Goal: Transaction & Acquisition: Purchase product/service

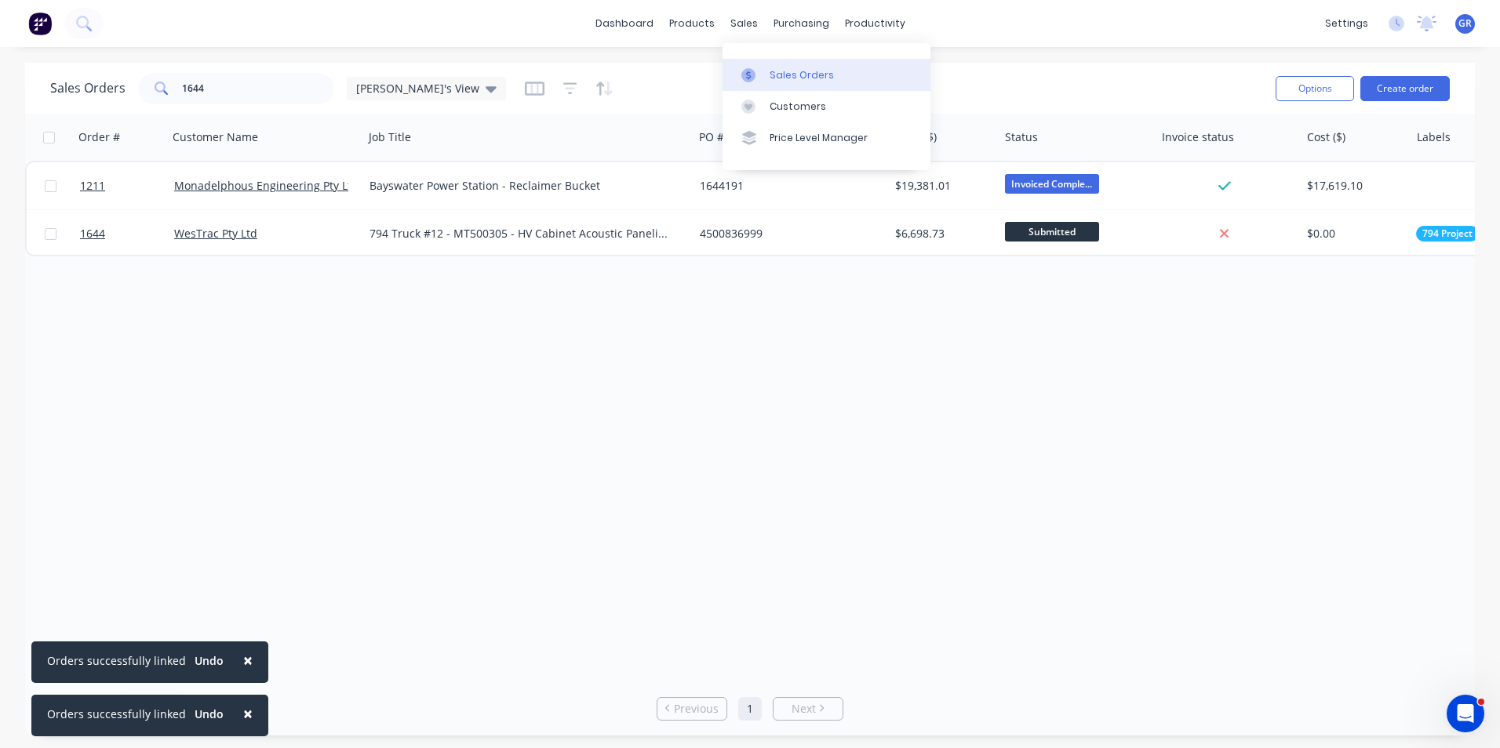
click at [791, 73] on div "Sales Orders" at bounding box center [801, 75] width 64 height 14
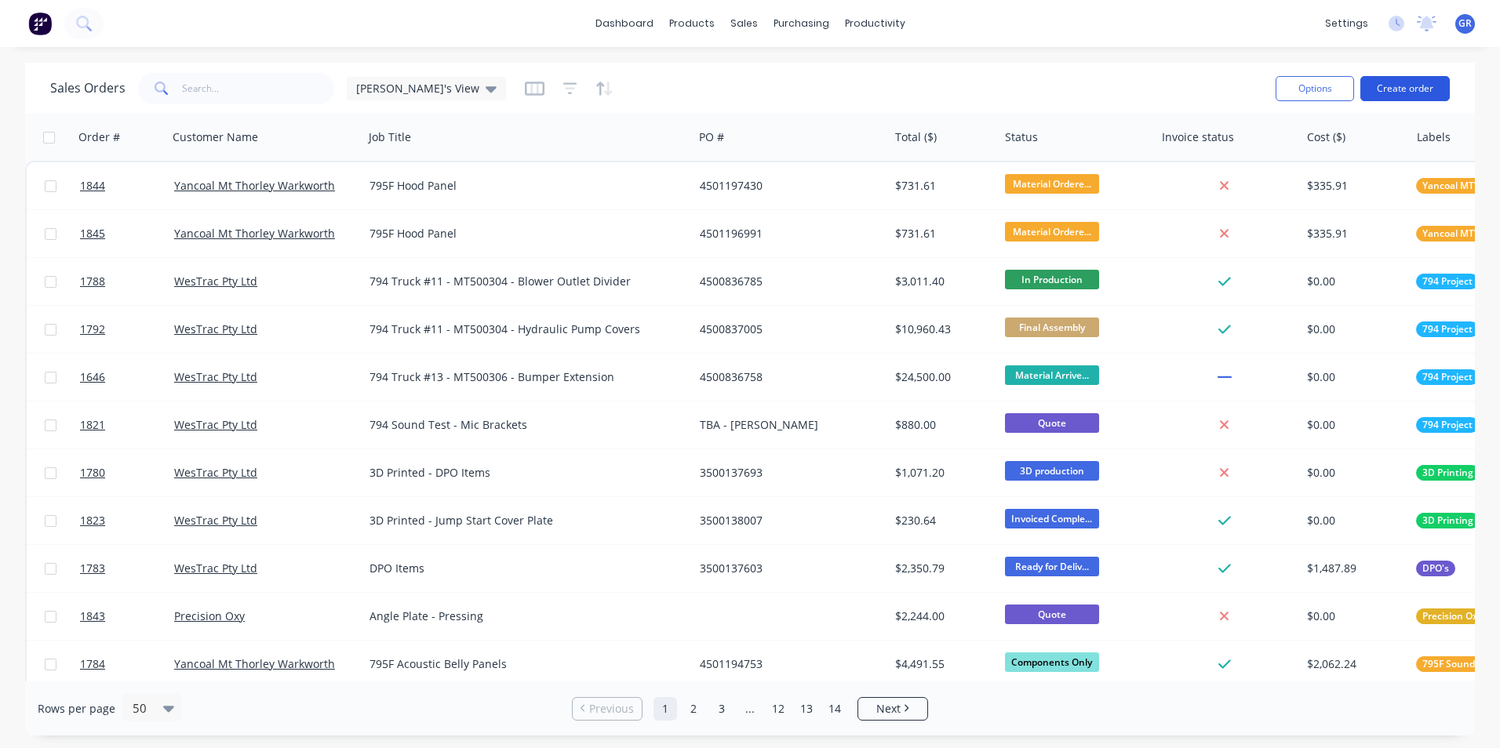
click at [1424, 92] on button "Create order" at bounding box center [1404, 88] width 89 height 25
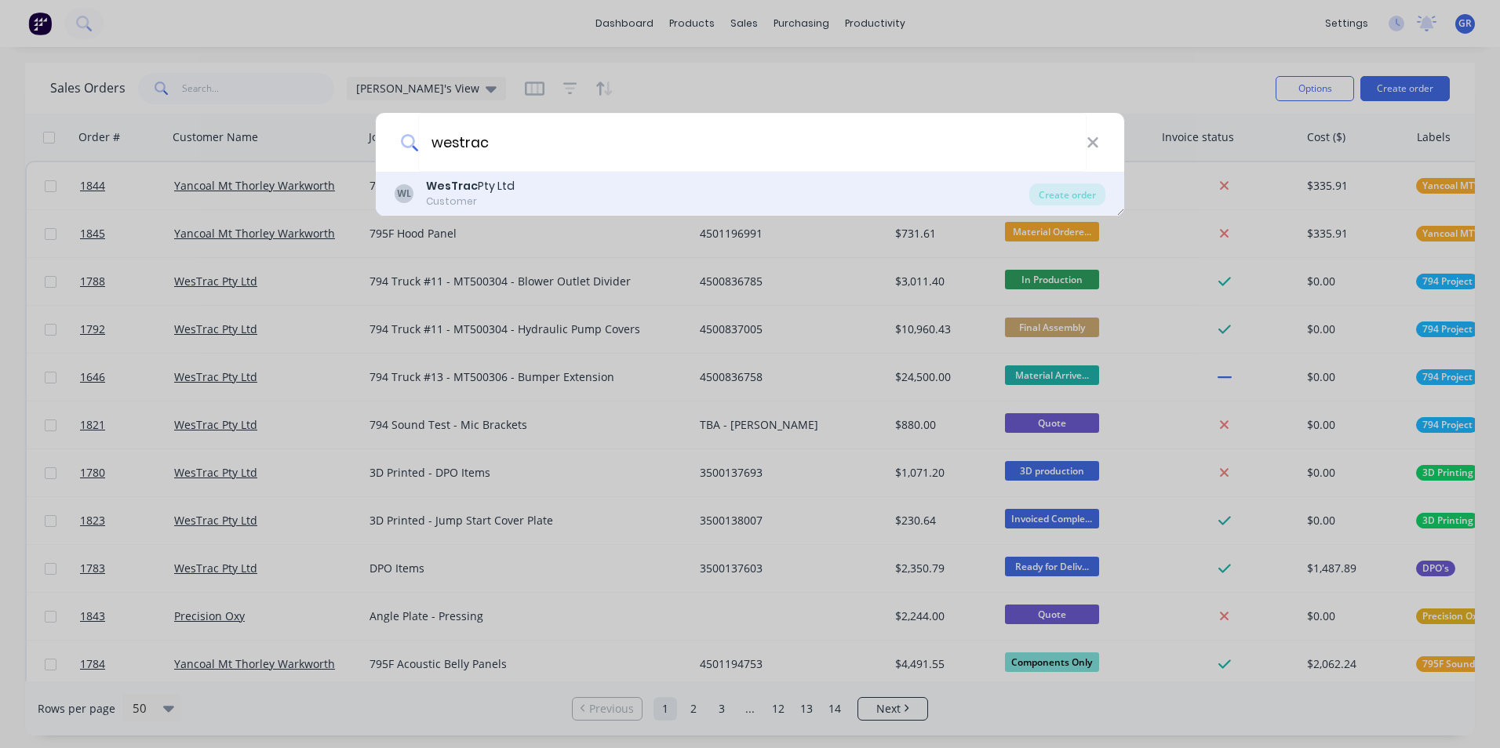
type input "westrac"
click at [450, 184] on b "WesTrac" at bounding box center [452, 186] width 52 height 16
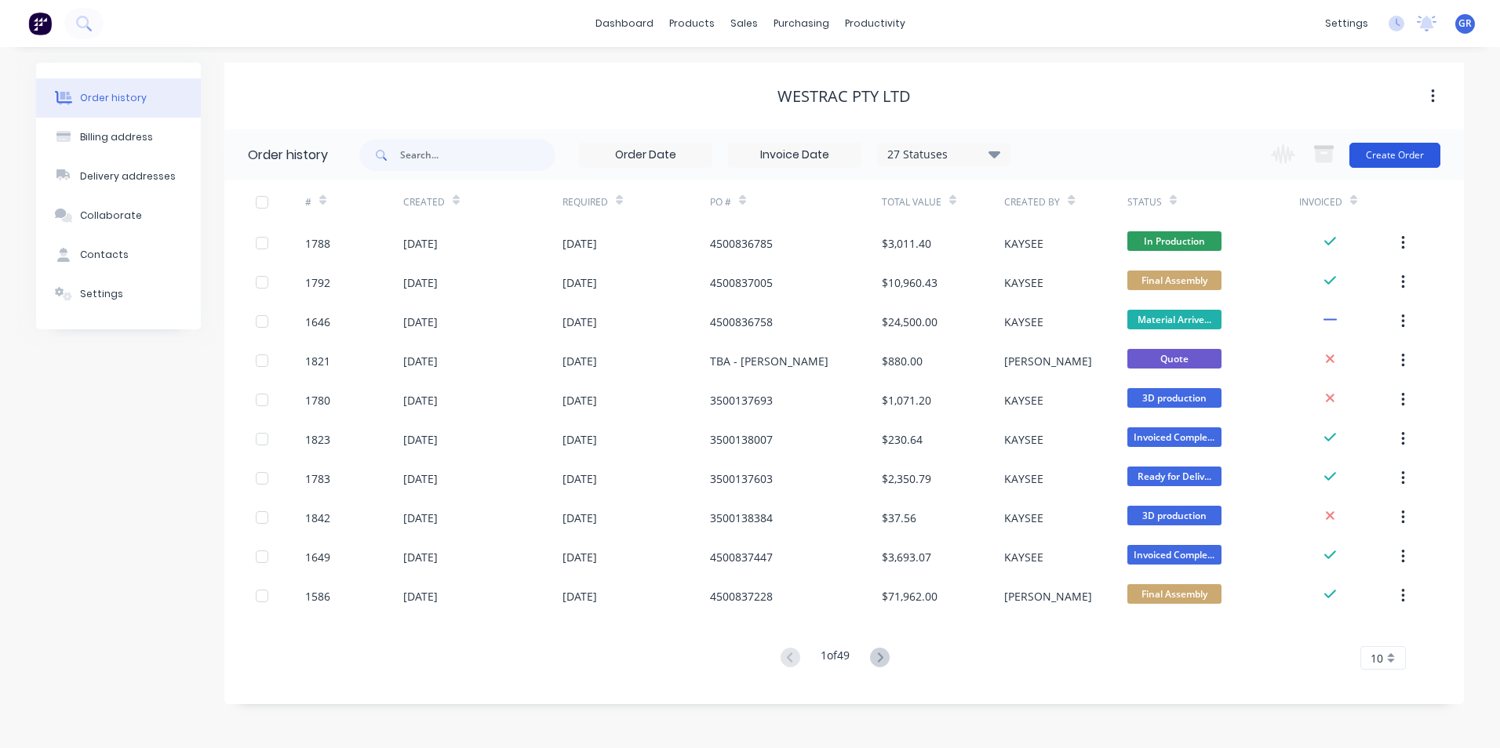
click at [1398, 150] on button "Create Order" at bounding box center [1394, 155] width 91 height 25
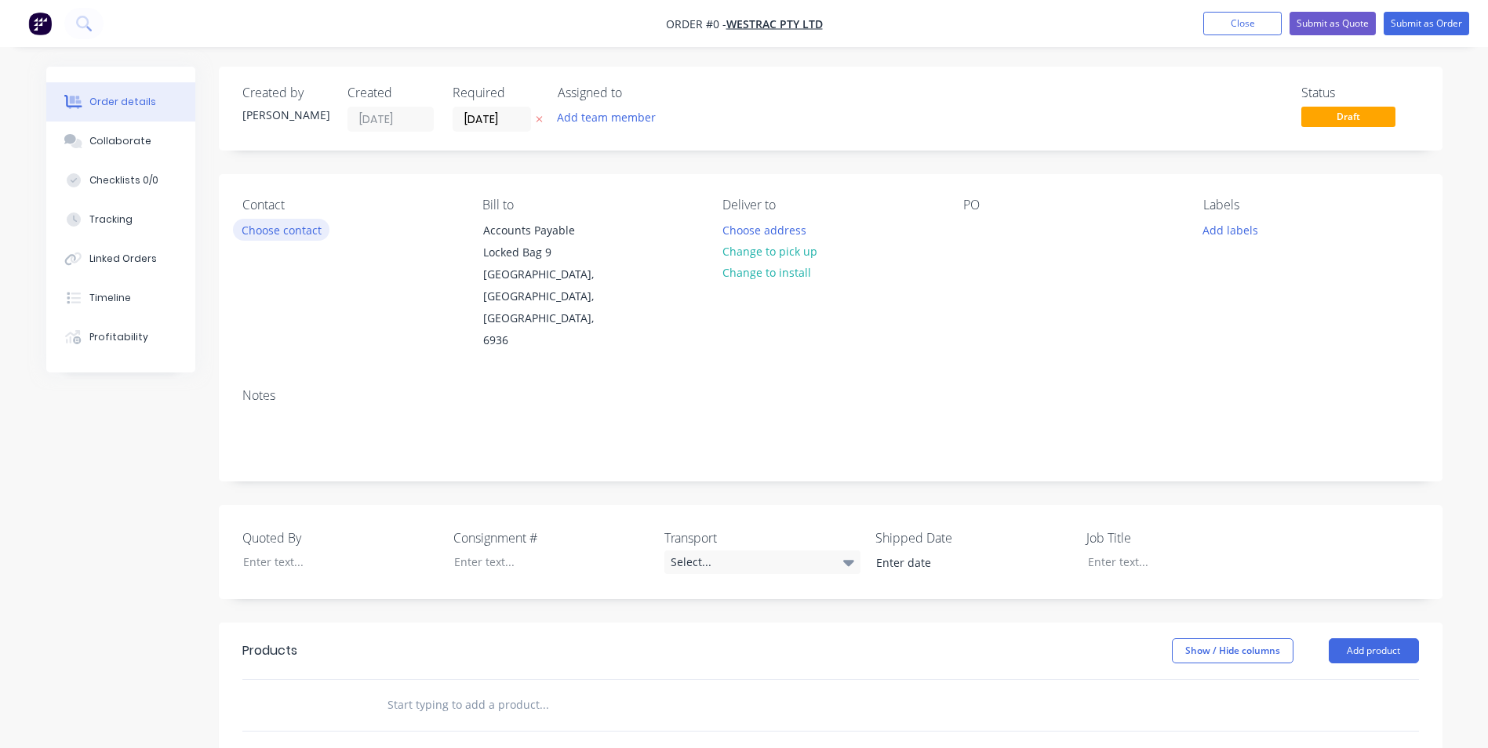
click at [270, 231] on button "Choose contact" at bounding box center [281, 229] width 96 height 21
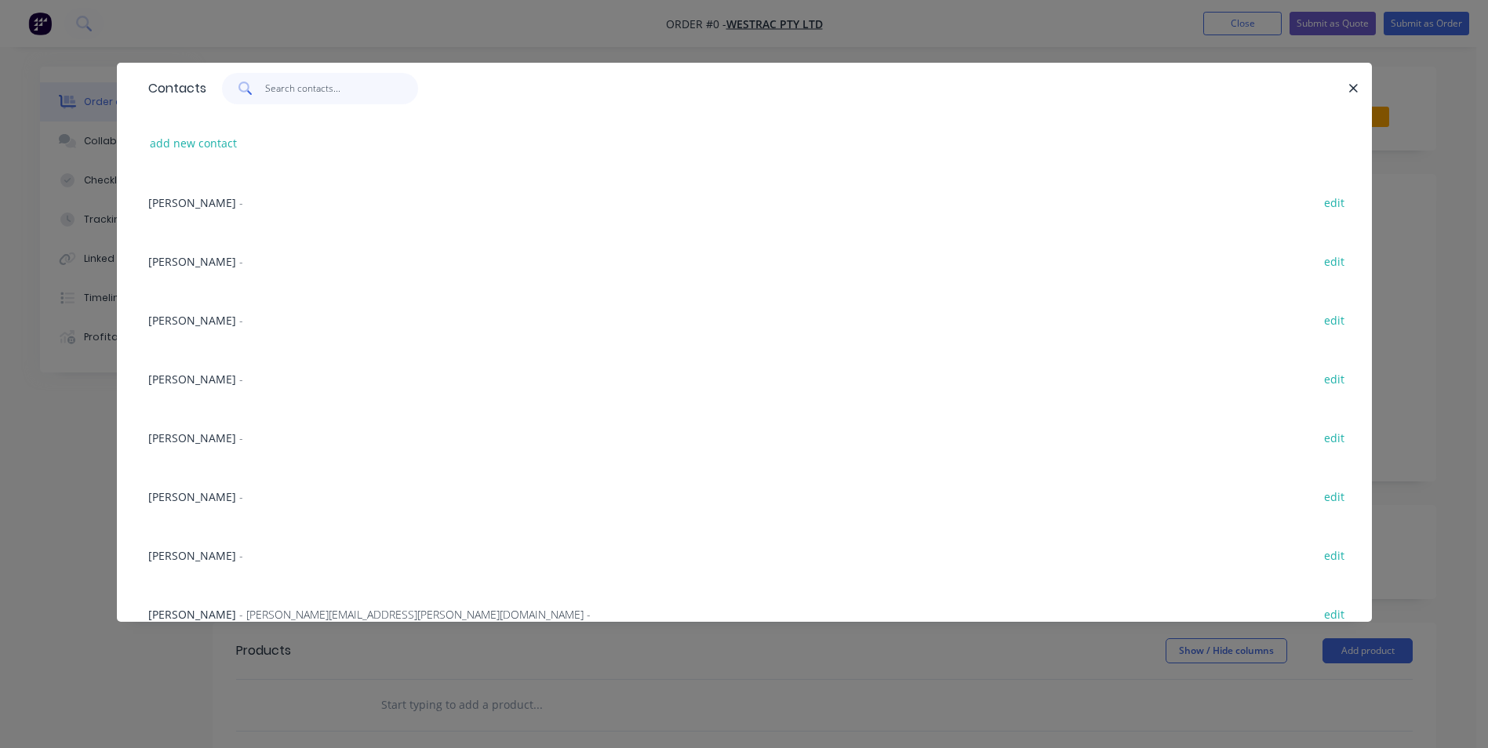
click at [302, 91] on input "text" at bounding box center [341, 88] width 153 height 31
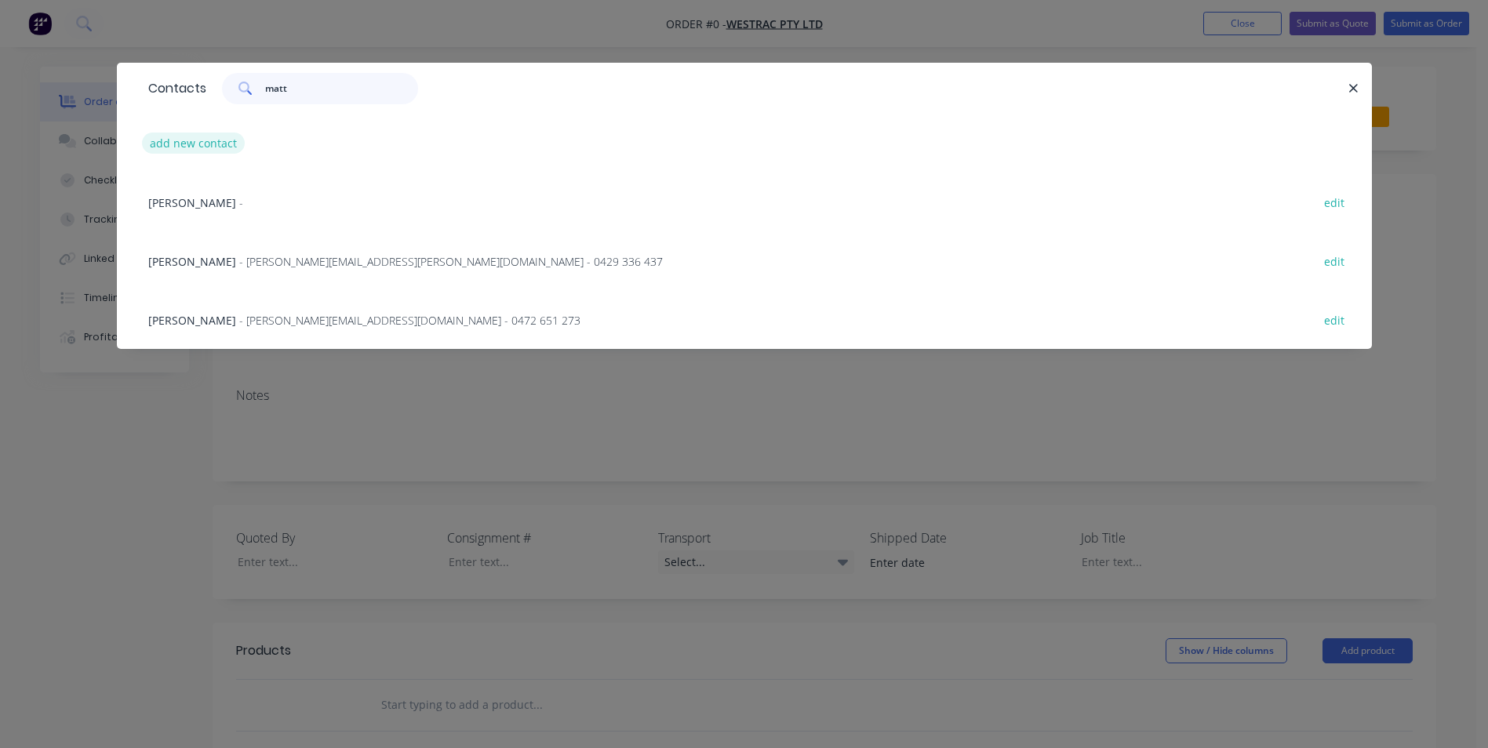
type input "matt"
click at [186, 140] on button "add new contact" at bounding box center [194, 143] width 104 height 21
select select "AU"
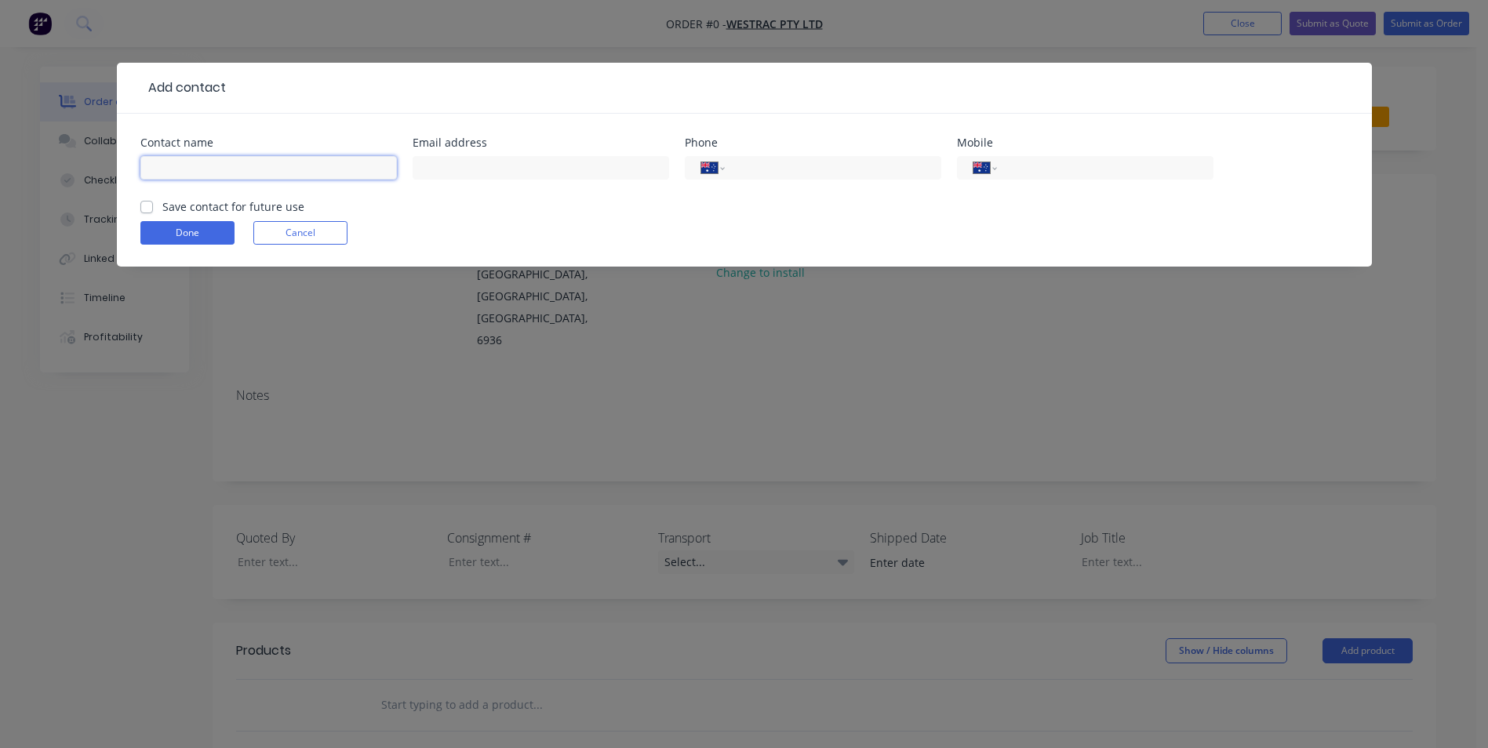
click at [211, 165] on input "text" at bounding box center [268, 168] width 256 height 24
paste input "[PERSON_NAME]"
type input "[PERSON_NAME]"
click at [1032, 169] on input "tel" at bounding box center [1102, 168] width 188 height 18
paste input "0498 067 590"
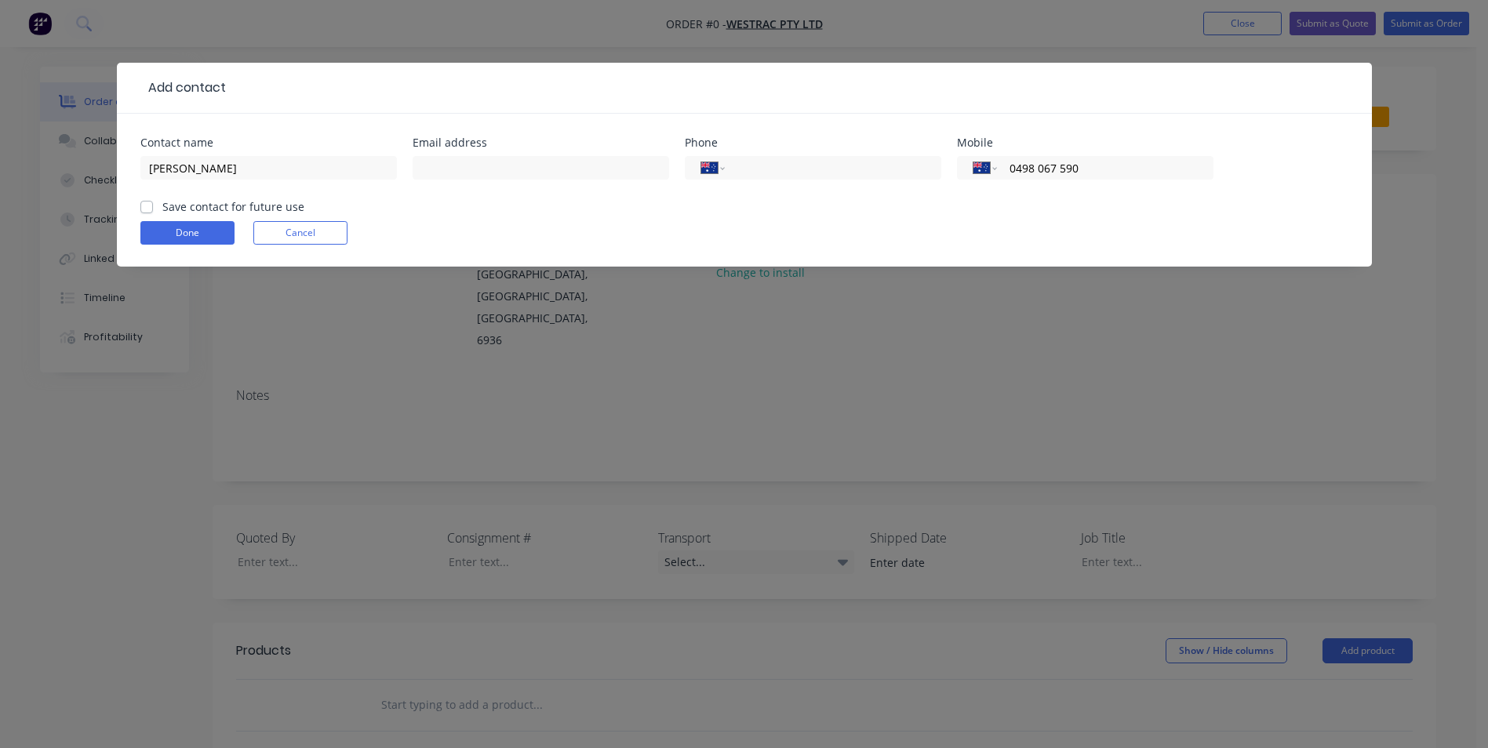
type input "0498 067 590"
click at [427, 166] on input "text" at bounding box center [541, 168] width 256 height 24
paste input "[PERSON_NAME] <[PERSON_NAME][EMAIL_ADDRESS][PERSON_NAME][DOMAIN_NAME]>"
drag, startPoint x: 493, startPoint y: 165, endPoint x: 409, endPoint y: 162, distance: 84.0
click at [409, 162] on div "Contact name [PERSON_NAME] Email address [PERSON_NAME] <[PERSON_NAME][EMAIL_ADD…" at bounding box center [744, 167] width 1208 height 61
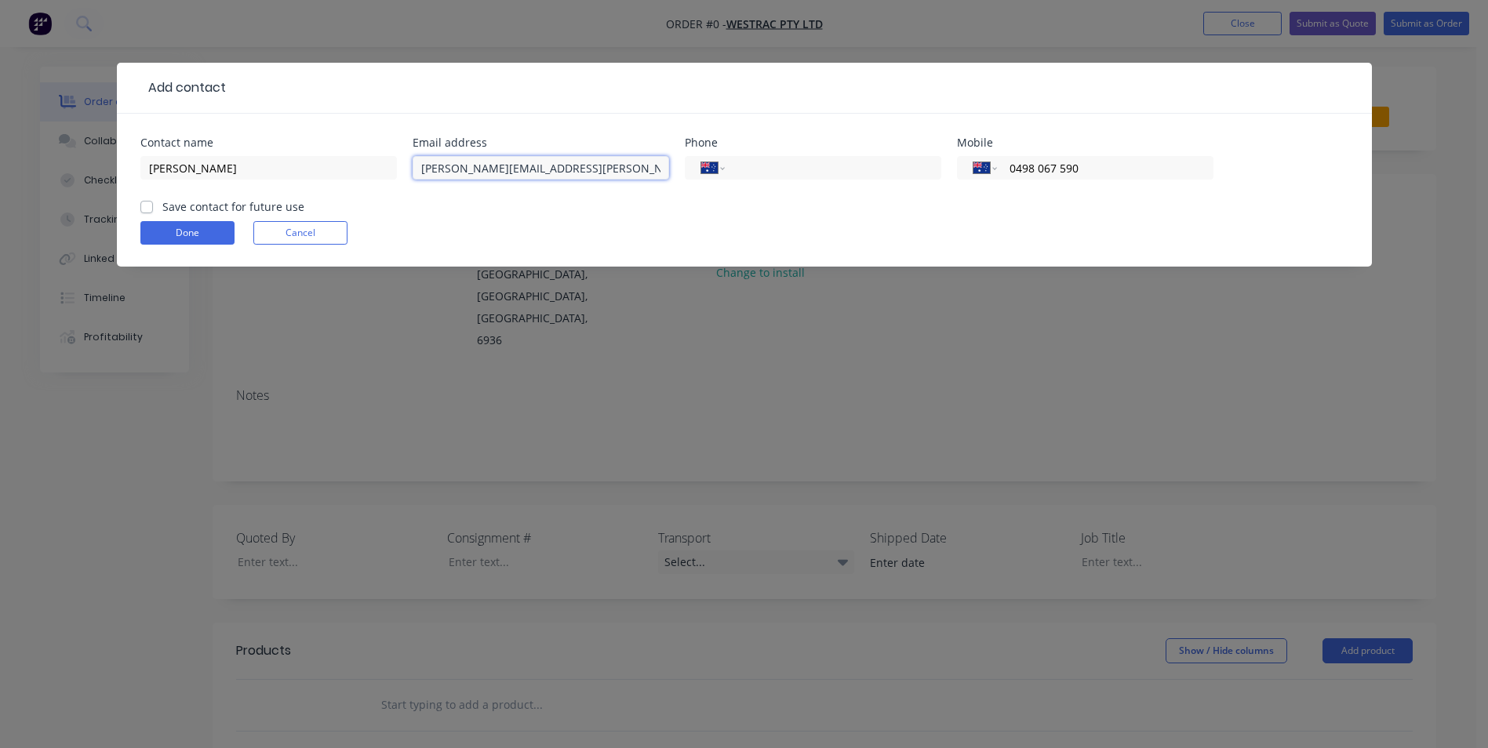
click at [588, 166] on input "[PERSON_NAME][EMAIL_ADDRESS][PERSON_NAME][DOMAIN_NAME]>" at bounding box center [541, 168] width 256 height 24
type input "[PERSON_NAME][EMAIL_ADDRESS][PERSON_NAME][DOMAIN_NAME]"
click at [162, 205] on label "Save contact for future use" at bounding box center [233, 206] width 142 height 16
click at [148, 205] on input "Save contact for future use" at bounding box center [146, 205] width 13 height 15
checkbox input "true"
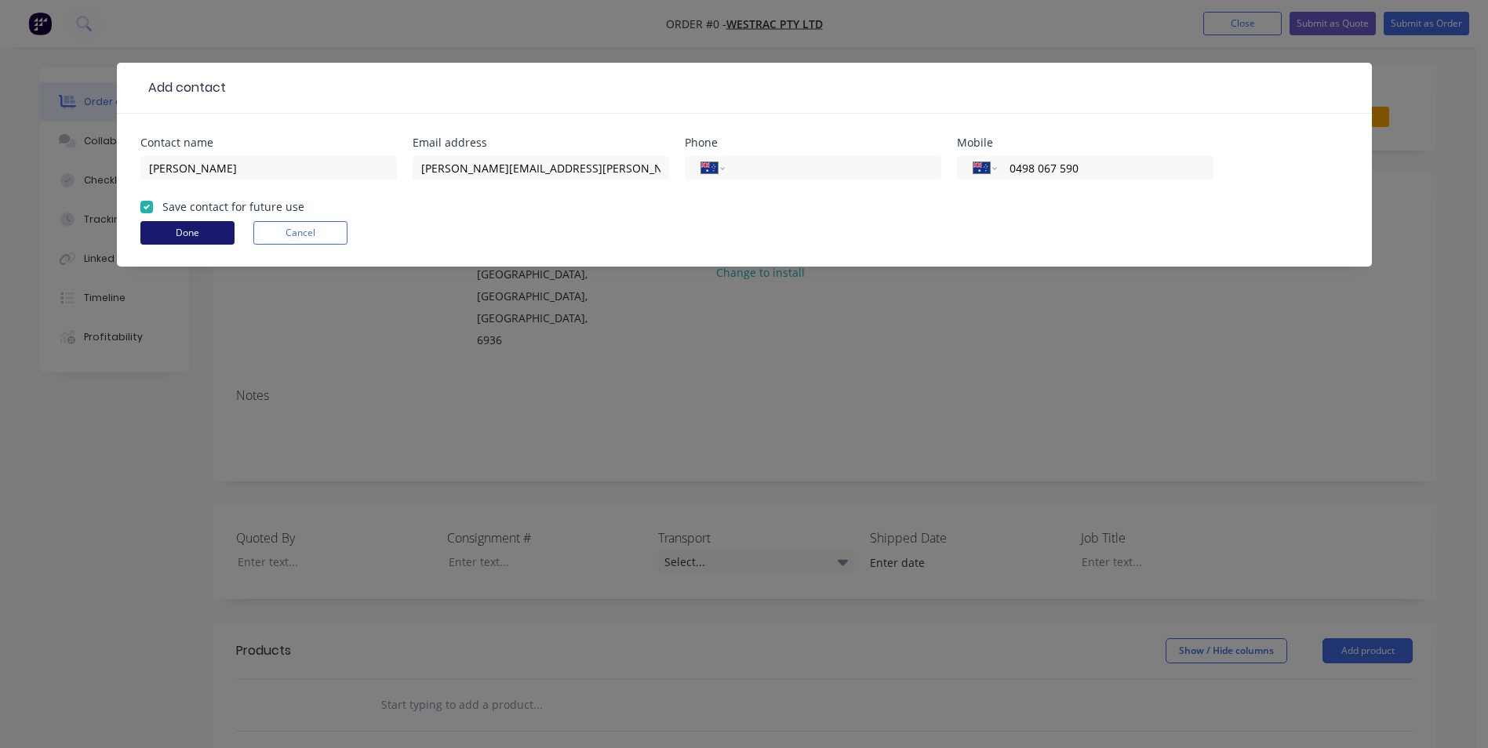
click at [170, 233] on button "Done" at bounding box center [187, 233] width 94 height 24
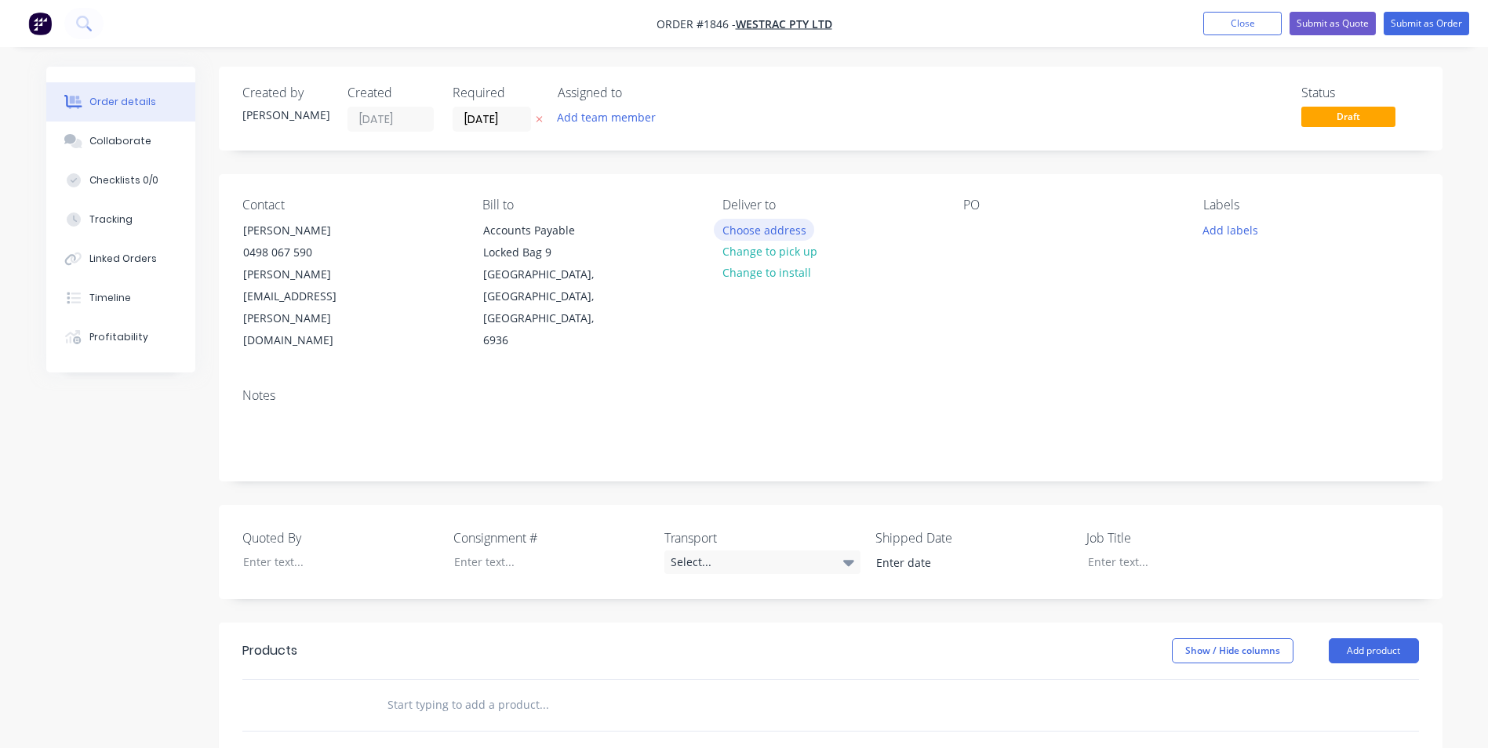
click at [780, 229] on button "Choose address" at bounding box center [764, 229] width 100 height 21
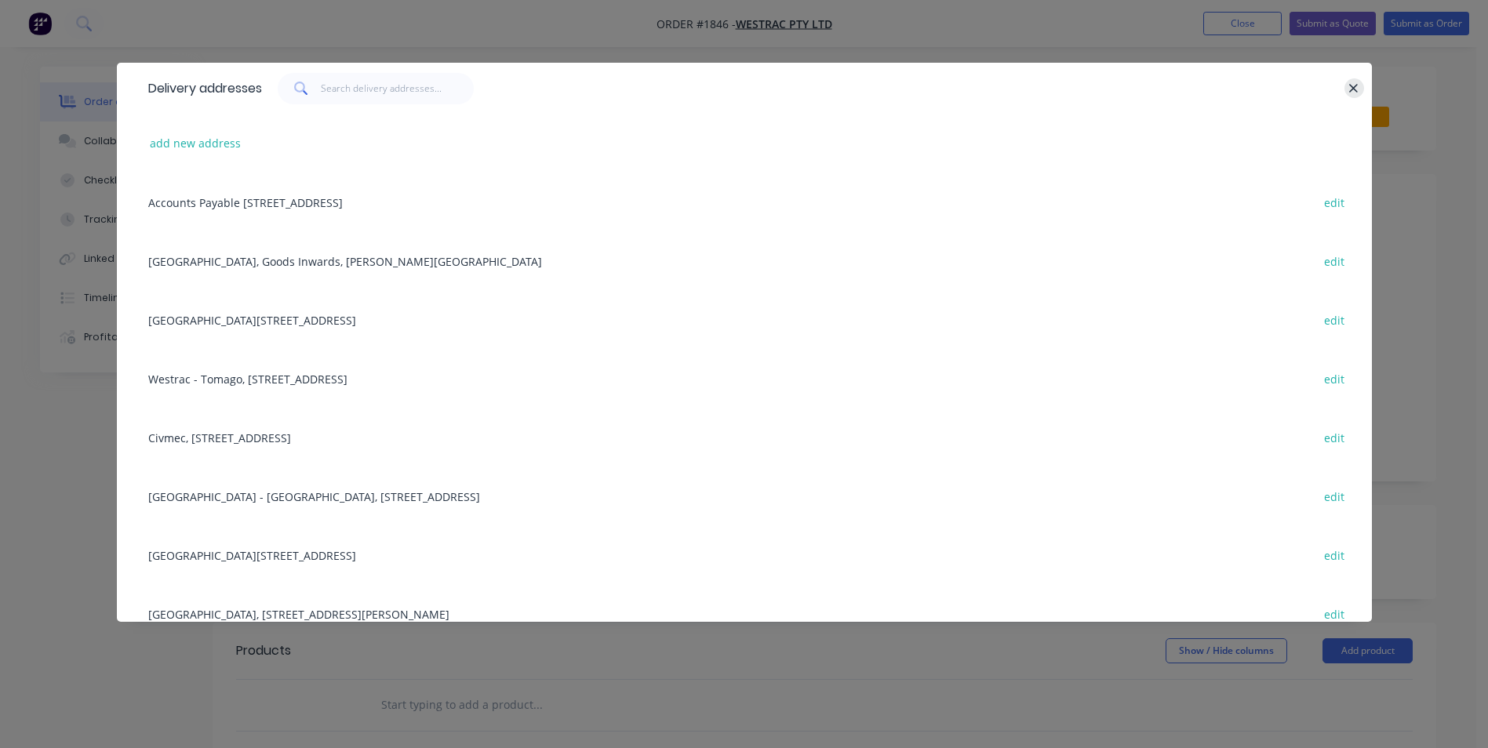
click at [1355, 87] on icon "button" at bounding box center [1354, 88] width 9 height 9
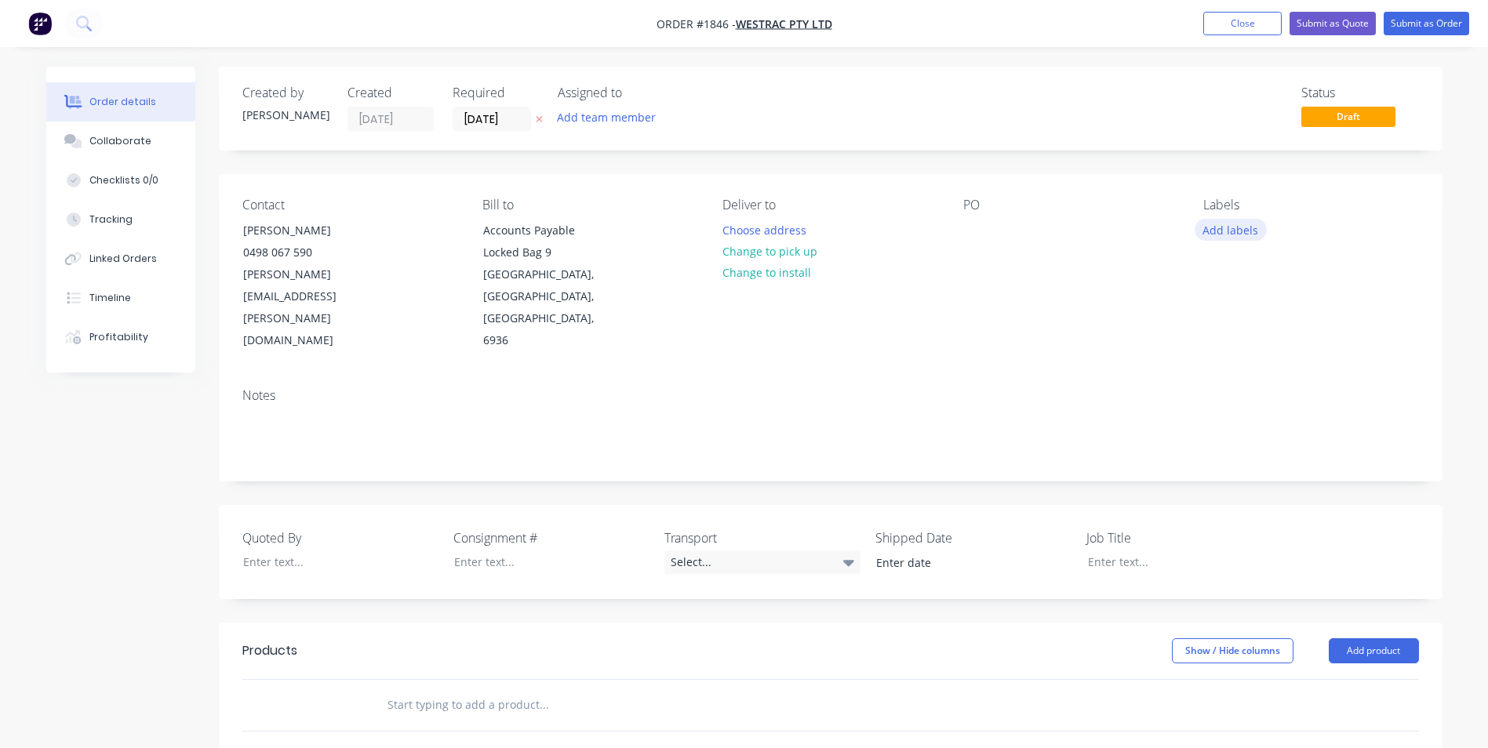
click at [1231, 227] on button "Add labels" at bounding box center [1231, 229] width 72 height 21
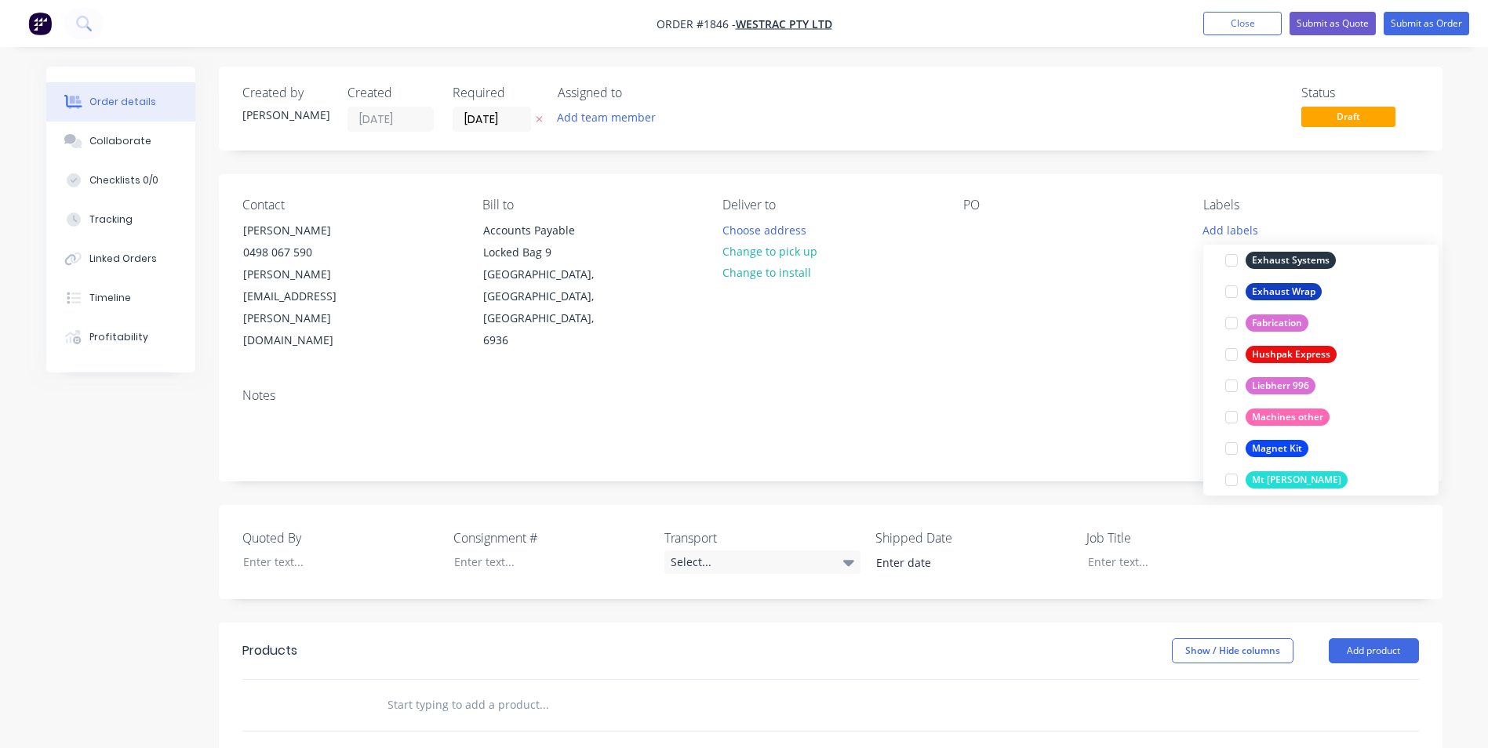
scroll to position [1067, 0]
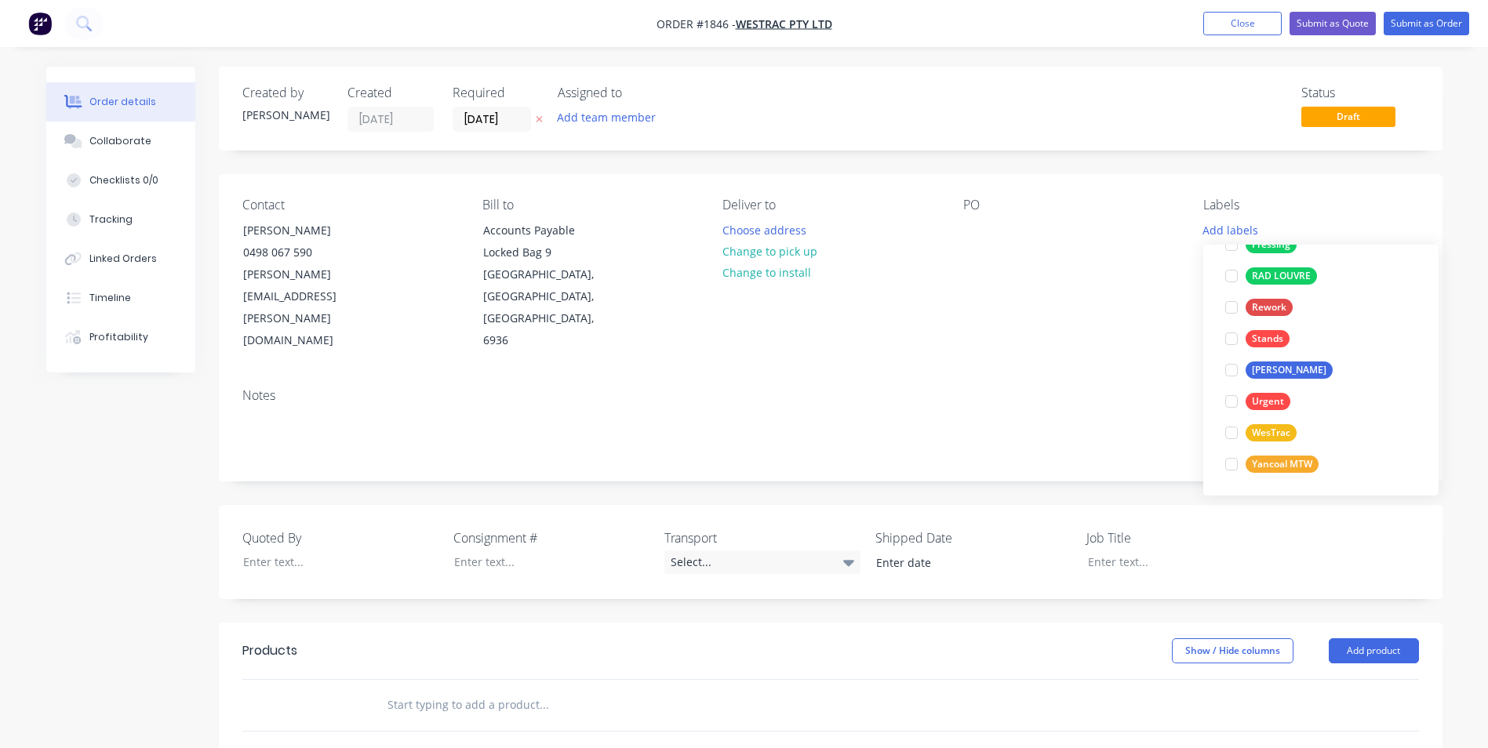
click at [1268, 431] on div "WesTrac" at bounding box center [1271, 432] width 51 height 17
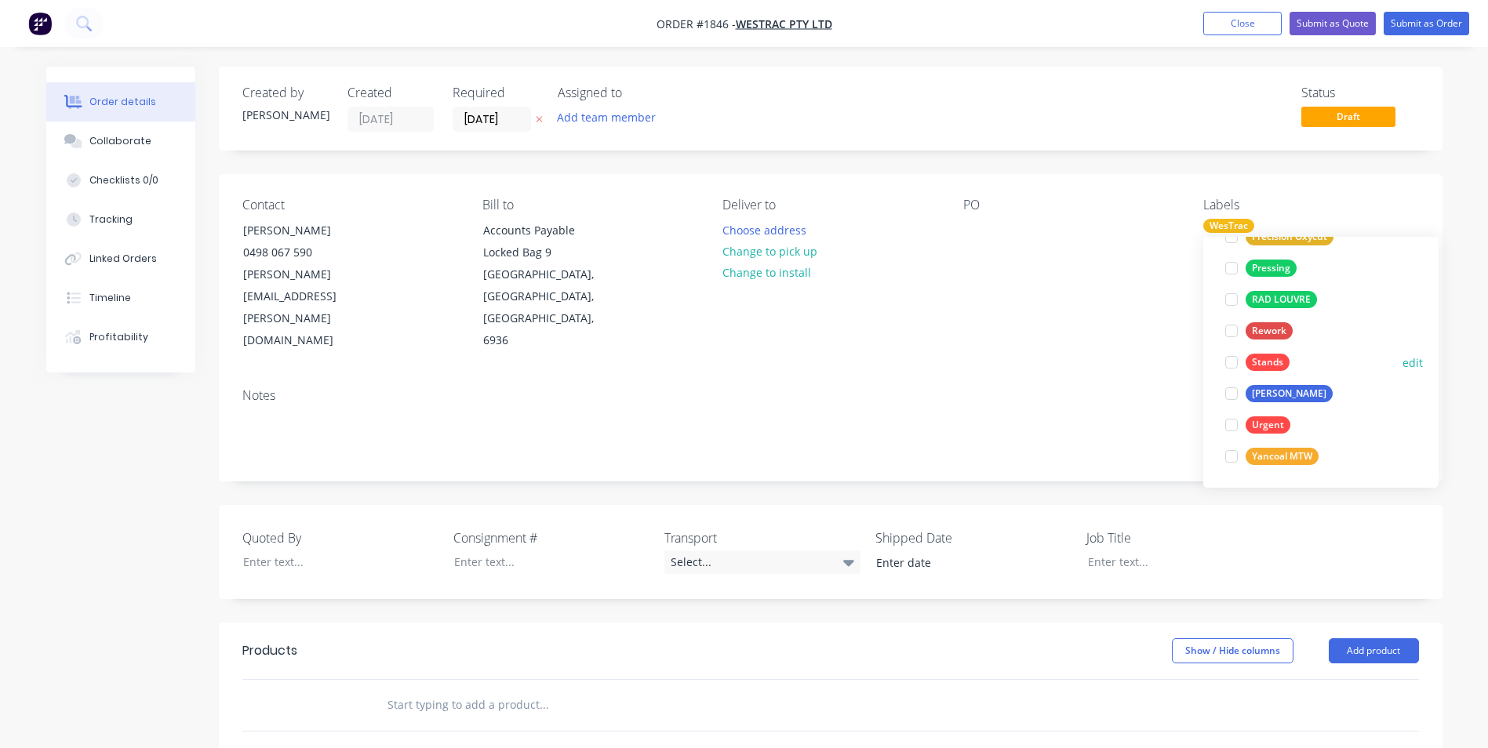
click at [1275, 359] on div "Stands" at bounding box center [1268, 362] width 44 height 17
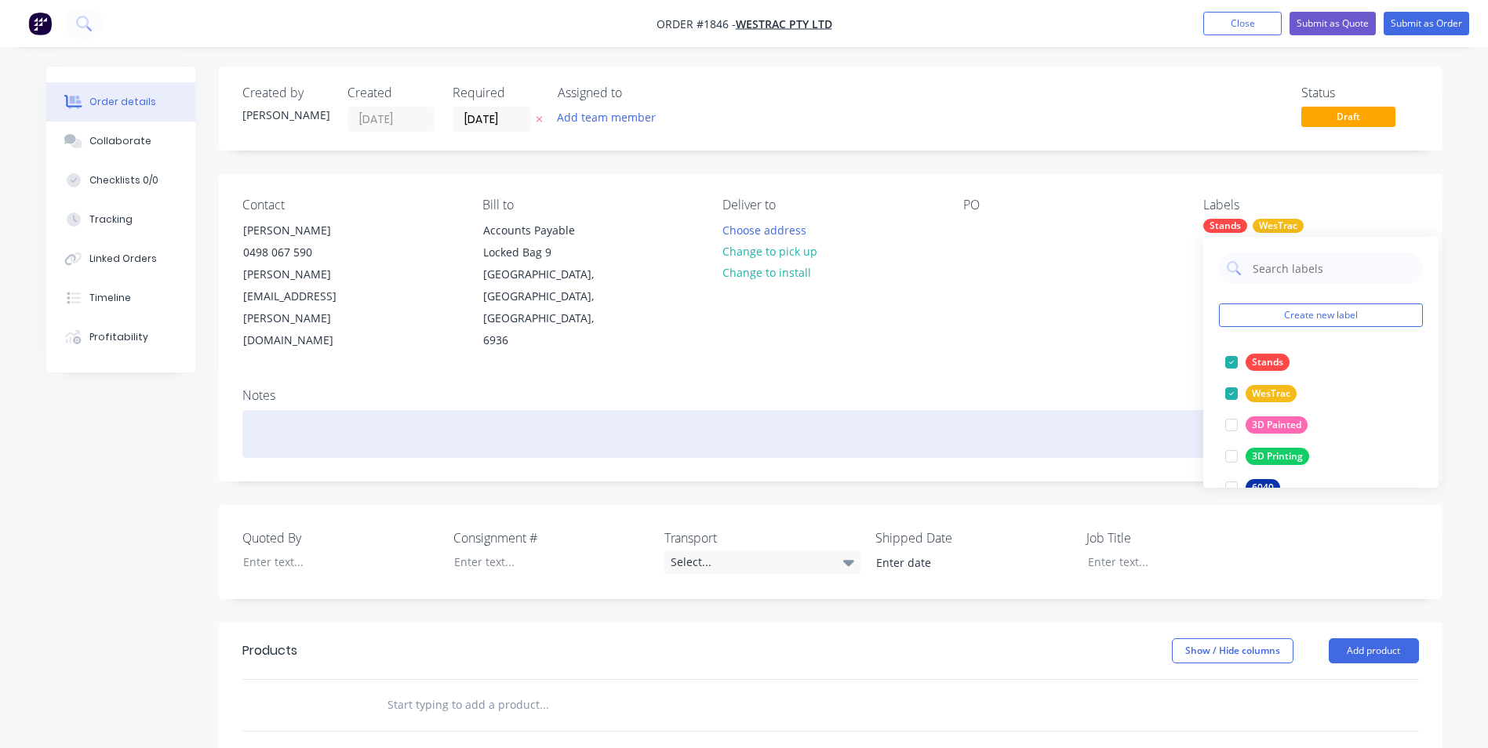
click at [283, 410] on div at bounding box center [830, 434] width 1177 height 48
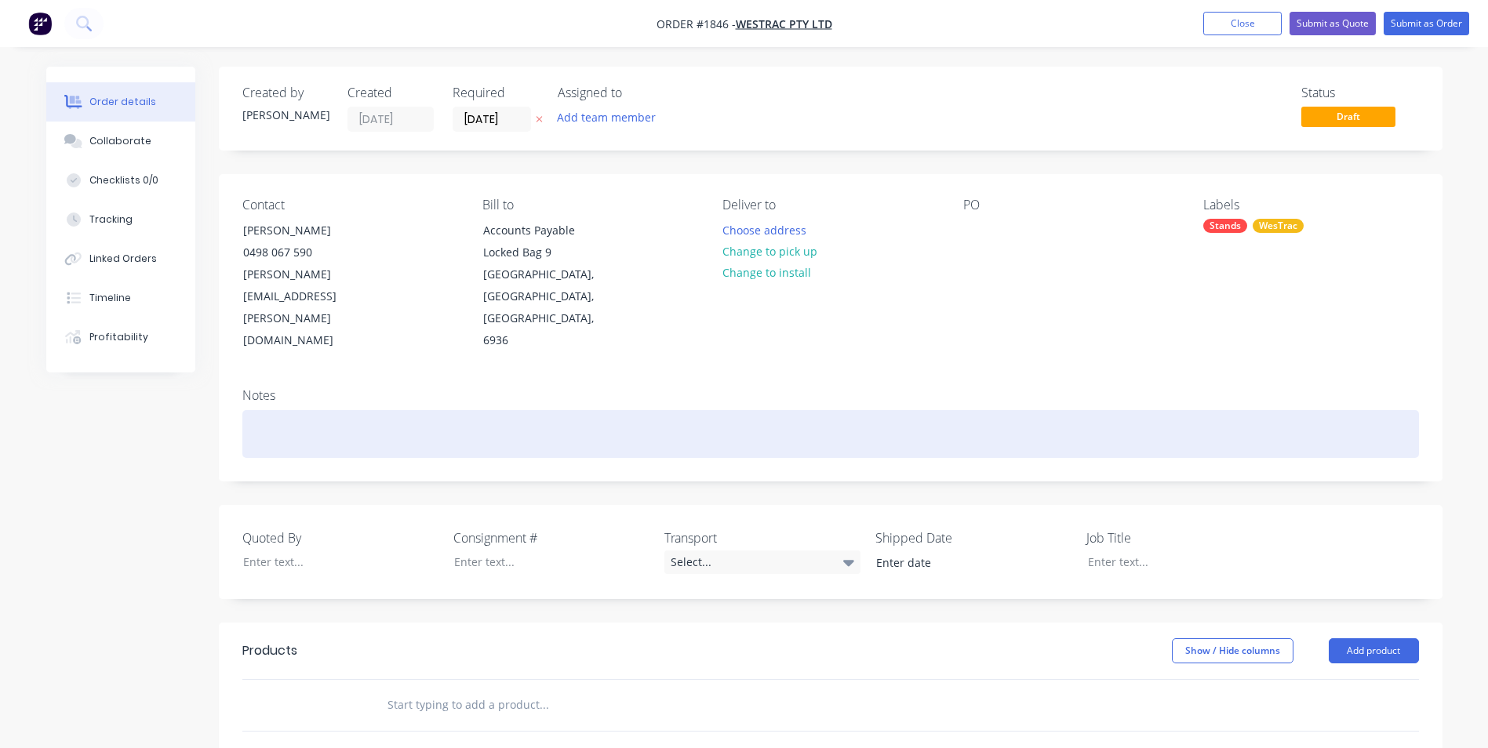
click at [296, 410] on div at bounding box center [830, 434] width 1177 height 48
drag, startPoint x: 374, startPoint y: 391, endPoint x: 243, endPoint y: 395, distance: 131.0
click at [243, 410] on div "35 Tonne Dozer Stand Set" at bounding box center [830, 434] width 1177 height 48
copy div "35 Tonne Dozer Stand Set"
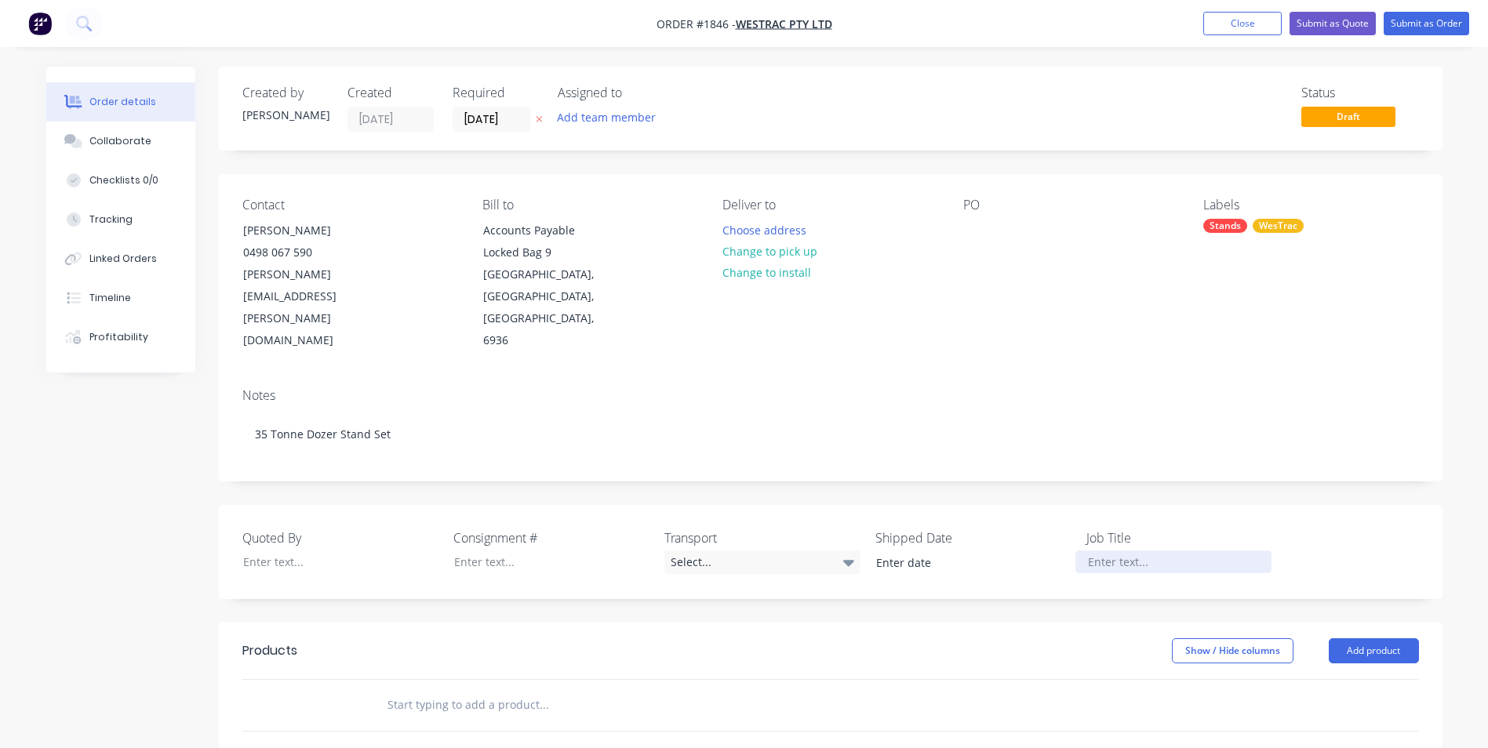
click at [1105, 551] on div at bounding box center [1173, 562] width 196 height 23
paste div
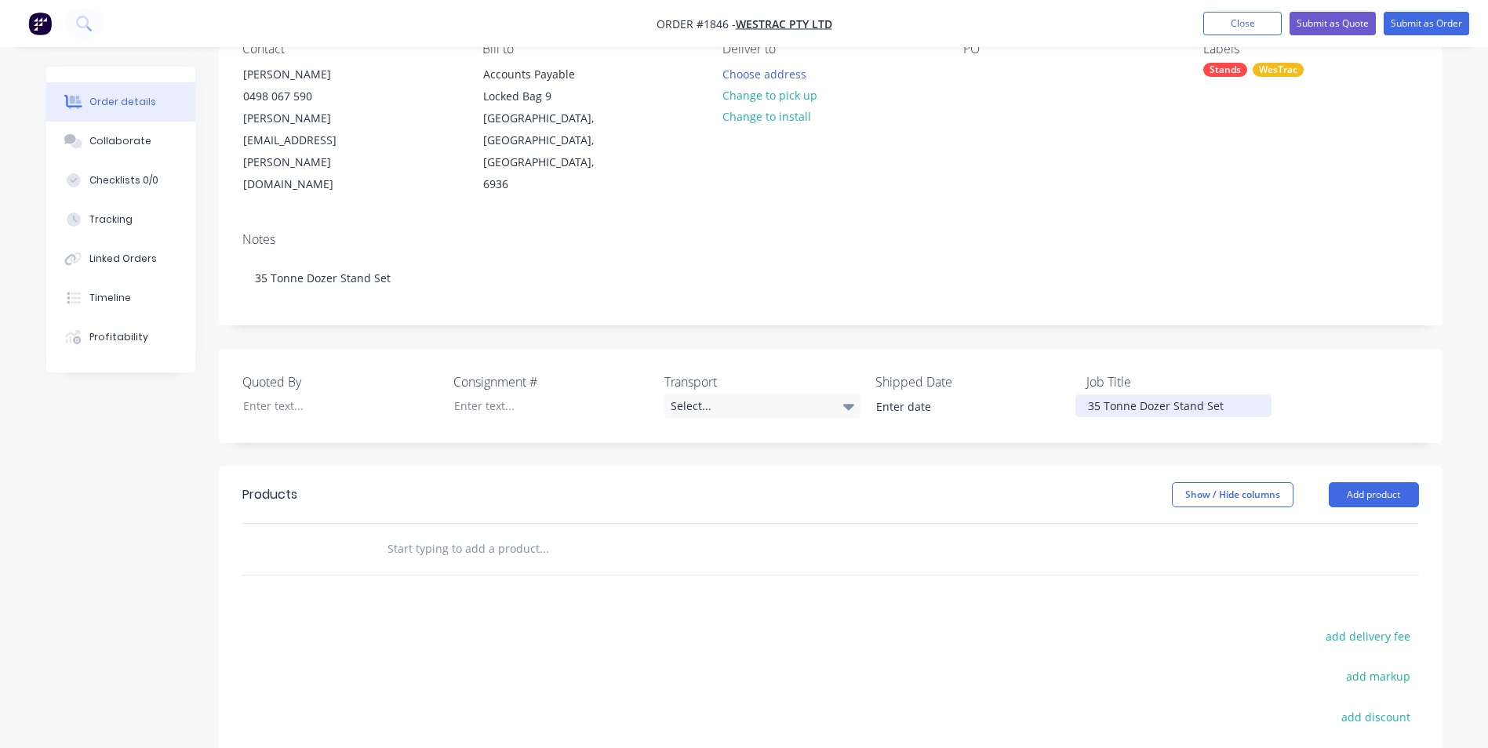
scroll to position [157, 0]
click at [439, 533] on input "text" at bounding box center [544, 548] width 314 height 31
click at [424, 533] on input "text" at bounding box center [544, 548] width 314 height 31
paste input "Dozer front stands 60-70ton rated. 750mm (H)"
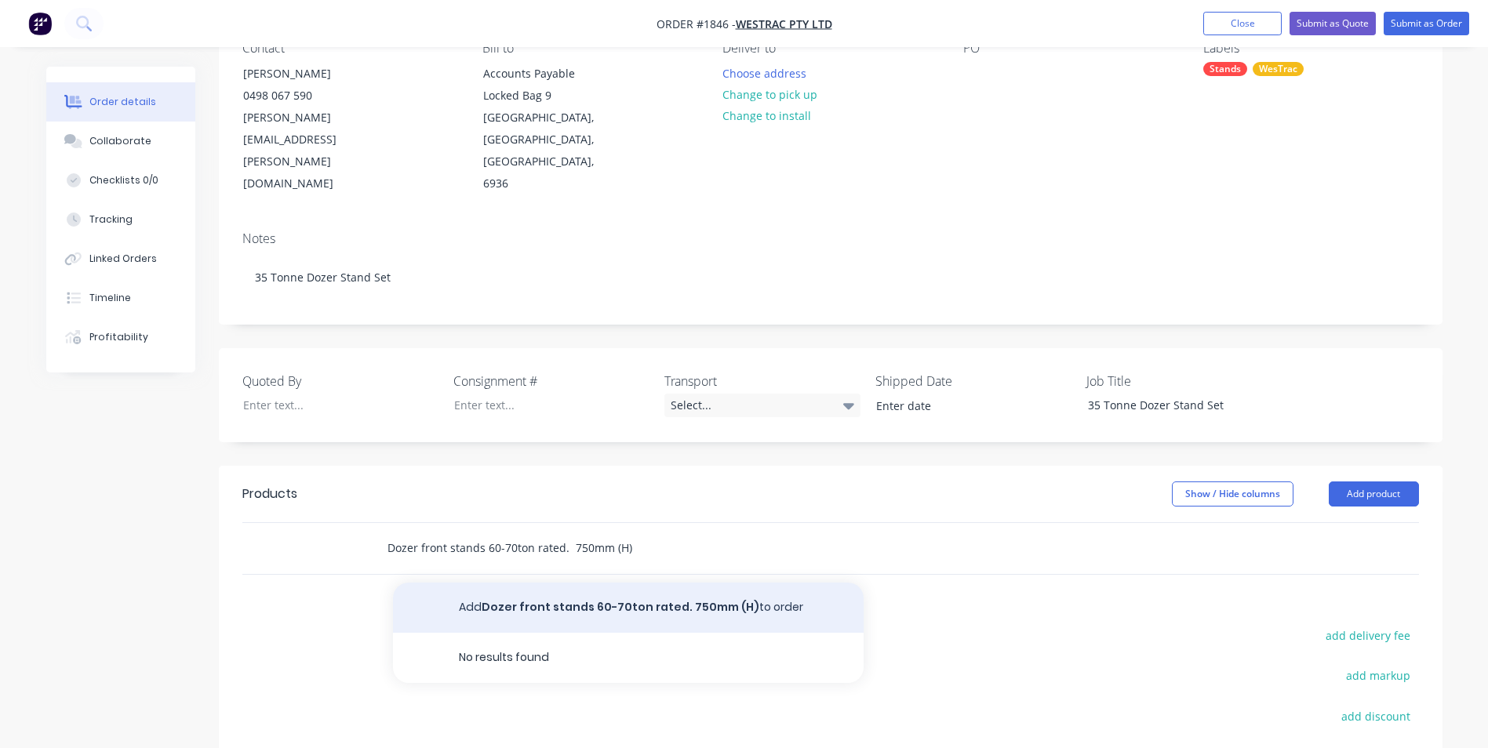
type input "Dozer front stands 60-70ton rated. 750mm (H)"
click at [549, 583] on button "Add Dozer front stands 60-70ton rated. 750mm (H) to order" at bounding box center [628, 608] width 471 height 50
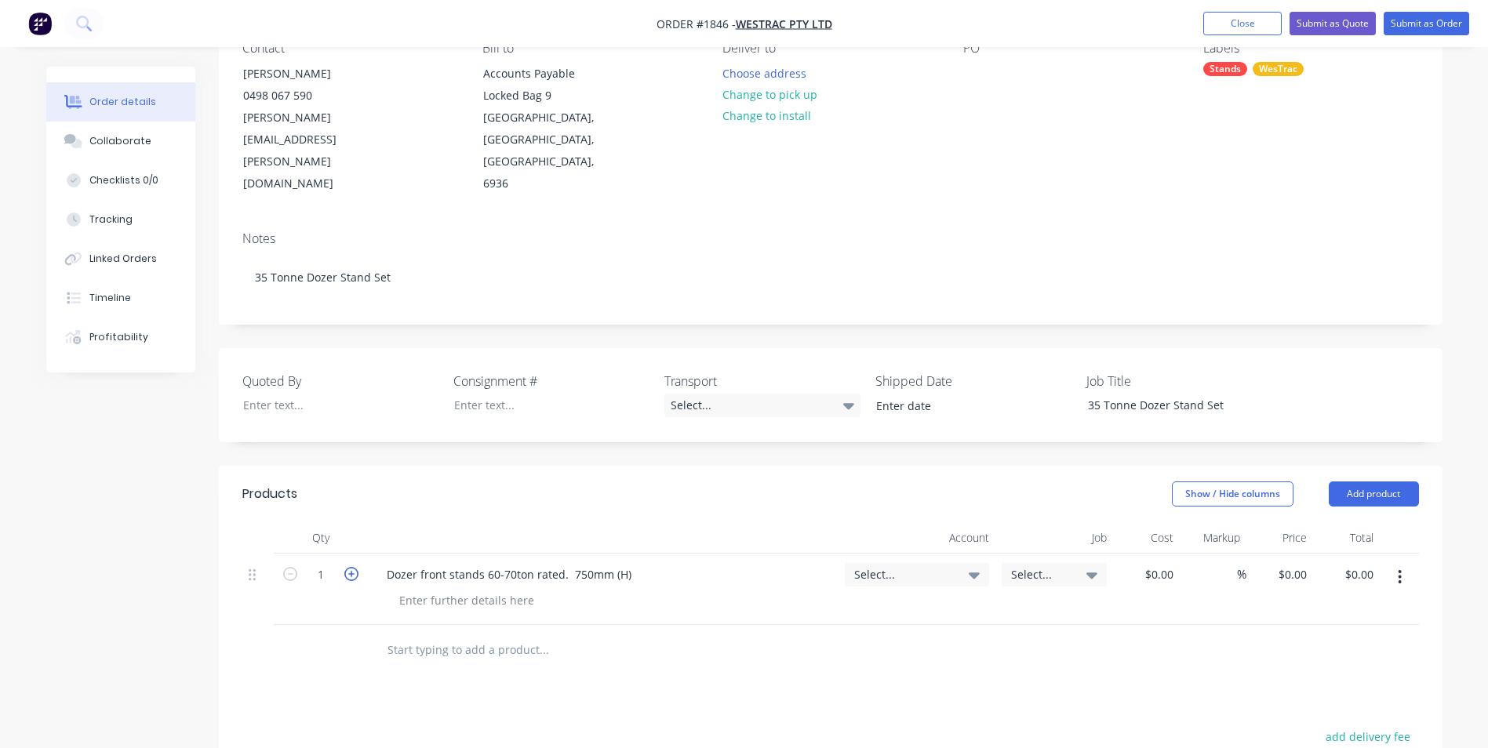
click at [355, 567] on icon "button" at bounding box center [351, 574] width 14 height 14
type input "2"
click at [878, 566] on span "Select..." at bounding box center [903, 574] width 99 height 16
click at [830, 606] on input at bounding box center [891, 621] width 161 height 31
type input "4-5305"
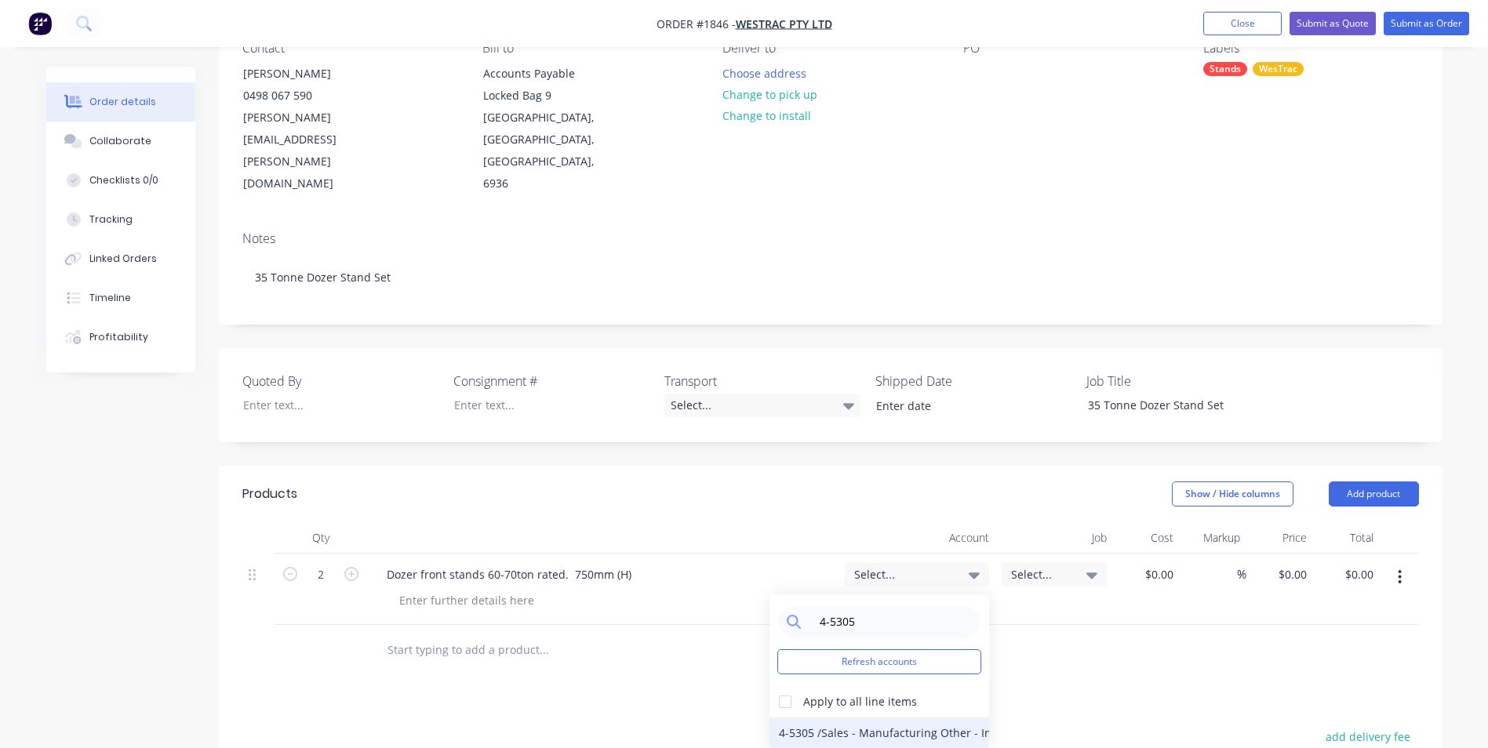
click at [897, 718] on div "4-5305 / Sales - Manufacturing Other - Interco" at bounding box center [879, 733] width 220 height 31
click at [1401, 569] on icon "button" at bounding box center [1400, 577] width 4 height 17
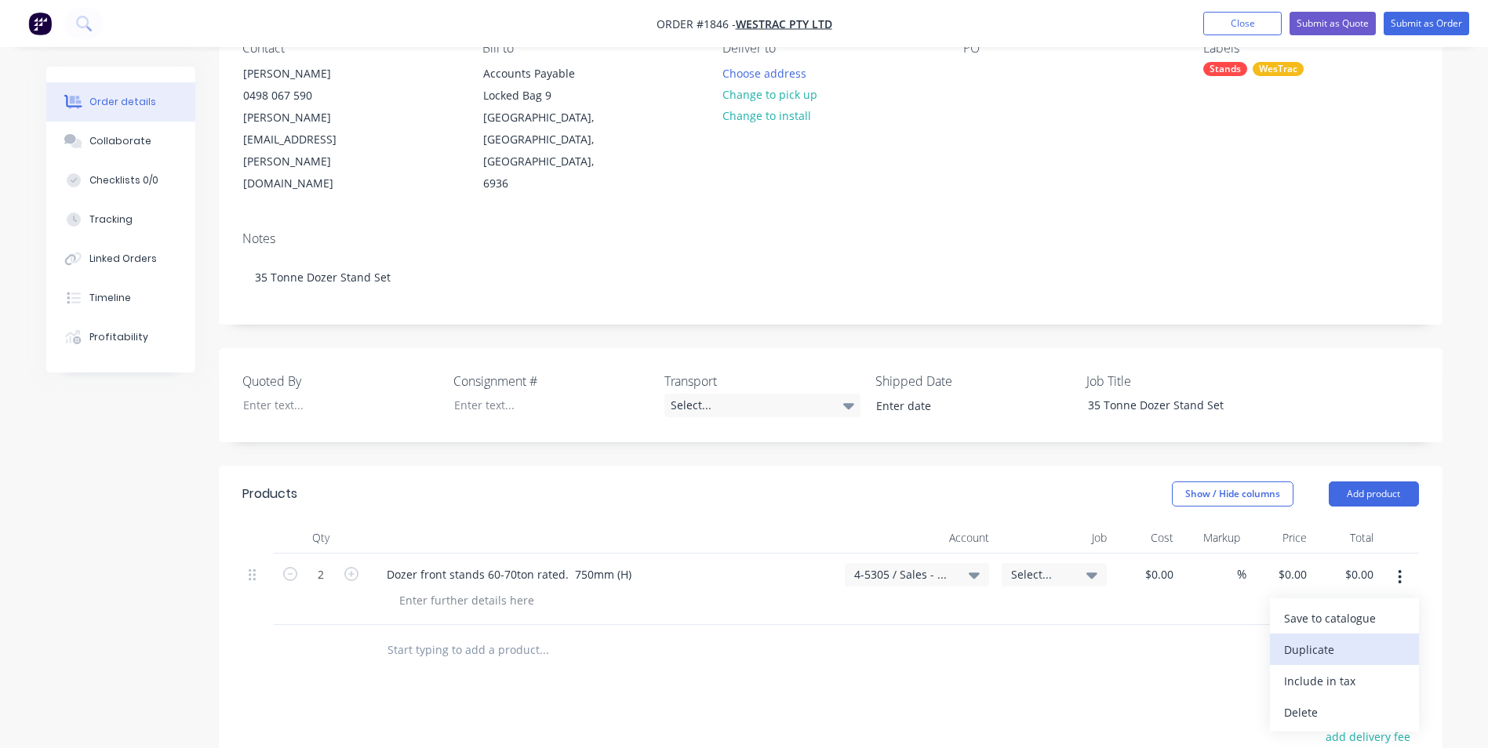
click at [1323, 638] on div "Duplicate" at bounding box center [1344, 649] width 121 height 23
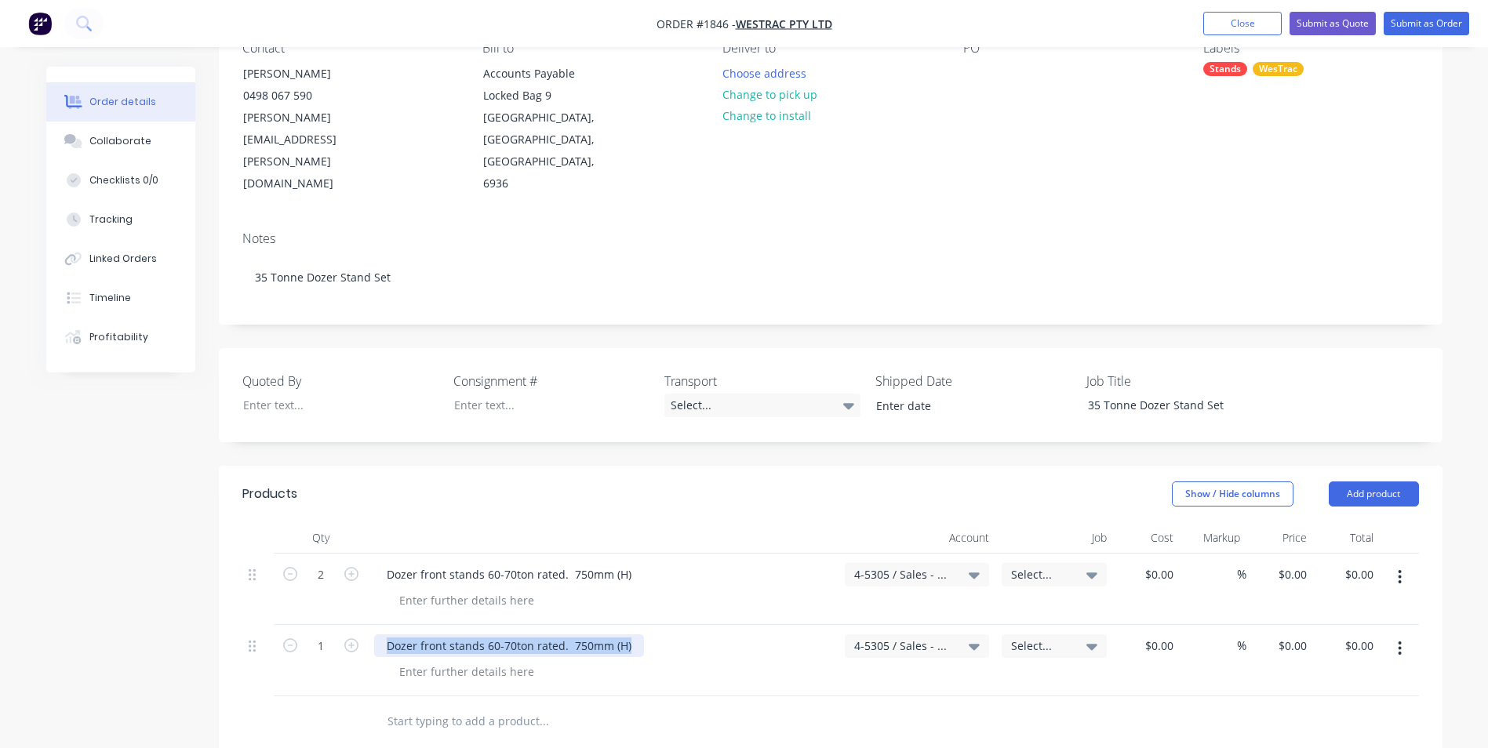
drag, startPoint x: 632, startPoint y: 601, endPoint x: 387, endPoint y: 598, distance: 245.5
click at [387, 635] on div "Dozer front stands 60-70ton rated. 750mm (H)" at bounding box center [509, 646] width 270 height 23
paste div
drag, startPoint x: 780, startPoint y: 598, endPoint x: 571, endPoint y: 602, distance: 209.4
click at [571, 635] on div "dozer rear stand 60-70ton rated. 820mm (H) x 800mm (W) x 1710mm (L)" at bounding box center [583, 646] width 418 height 23
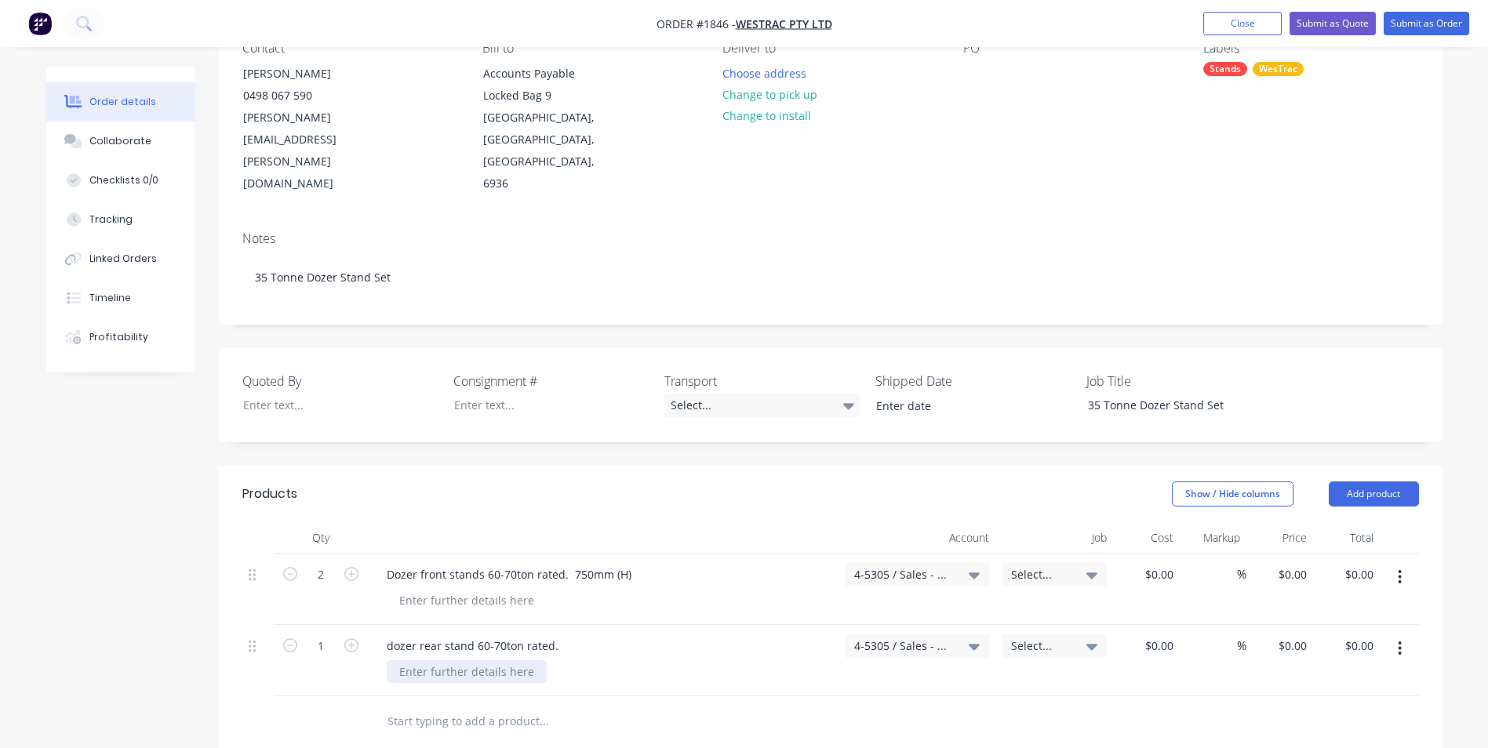
click at [424, 660] on div at bounding box center [467, 671] width 160 height 23
click at [419, 660] on div at bounding box center [467, 671] width 160 height 23
paste div
drag, startPoint x: 627, startPoint y: 528, endPoint x: 569, endPoint y: 532, distance: 57.4
click at [569, 563] on div "Dozer front stands 60-70ton rated. 750mm (H)" at bounding box center [509, 574] width 270 height 23
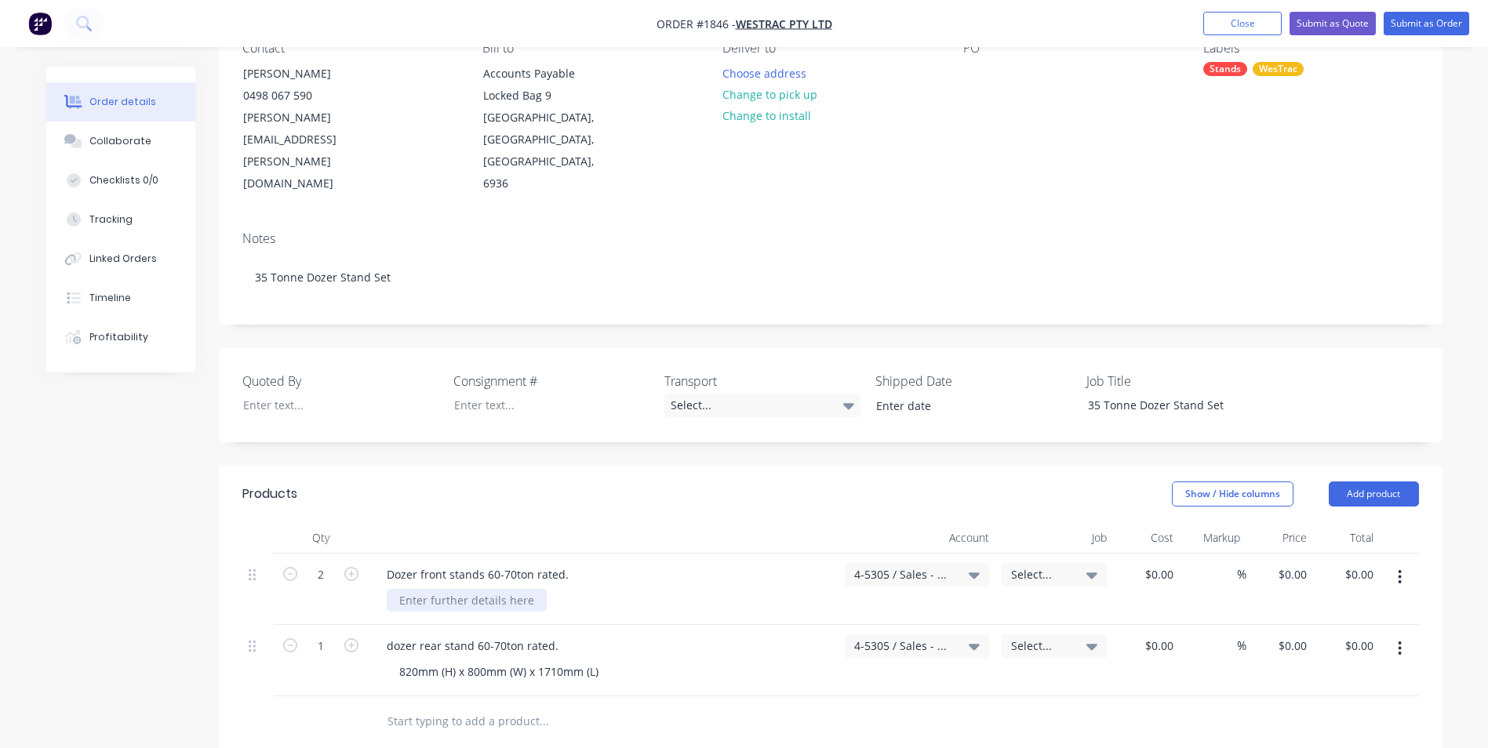
click at [444, 589] on div at bounding box center [467, 600] width 160 height 23
click at [440, 589] on div at bounding box center [467, 600] width 160 height 23
paste div
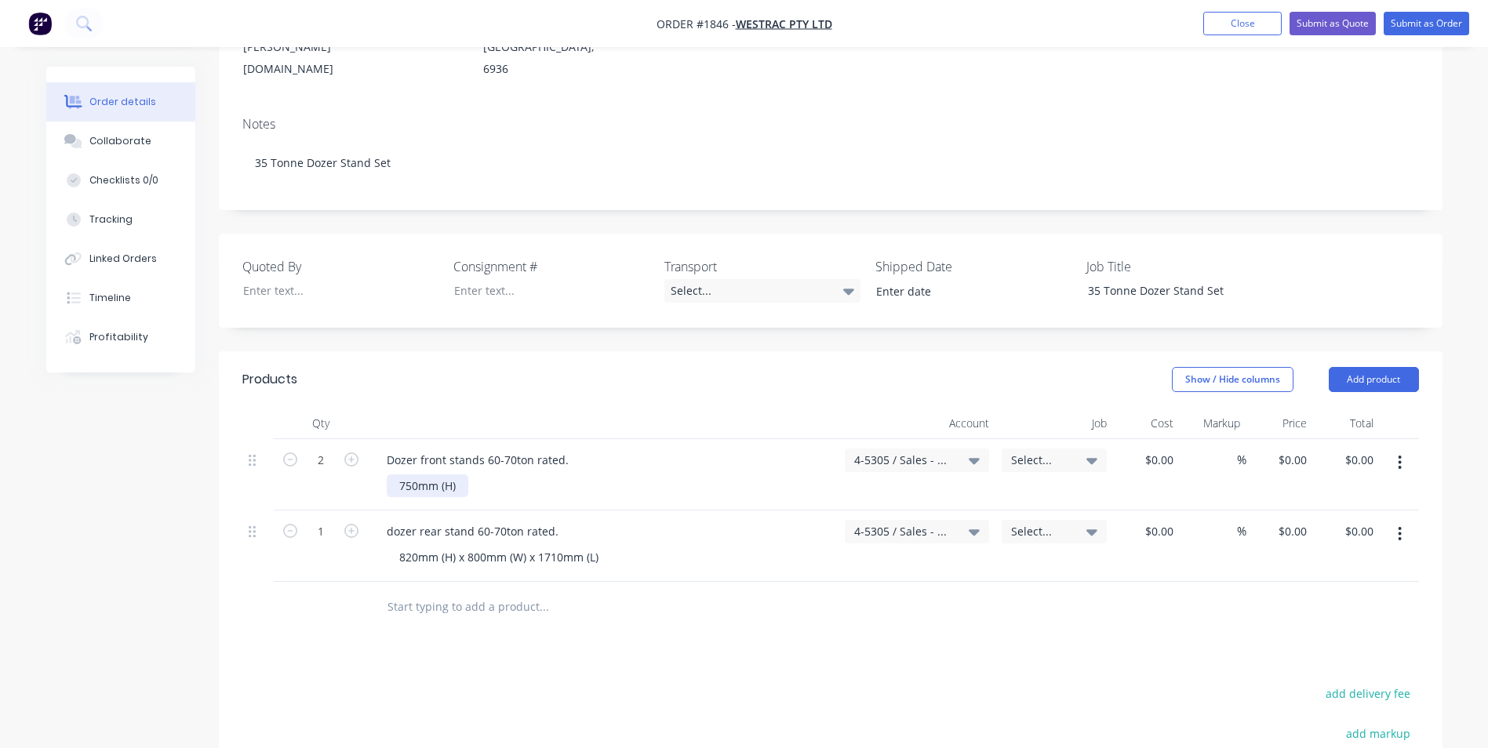
scroll to position [314, 0]
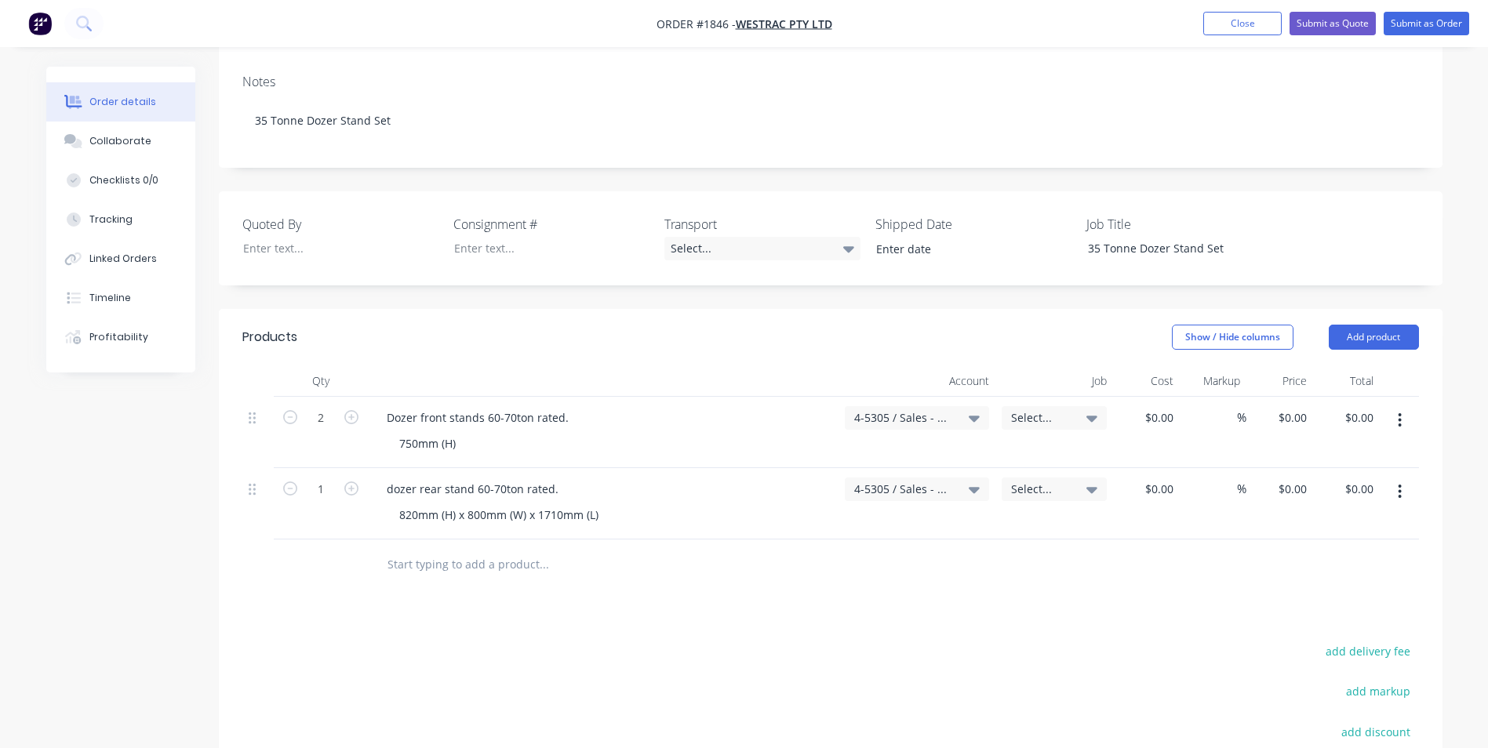
click at [1400, 485] on icon "button" at bounding box center [1399, 492] width 3 height 14
click at [1310, 553] on div "Duplicate" at bounding box center [1344, 564] width 121 height 23
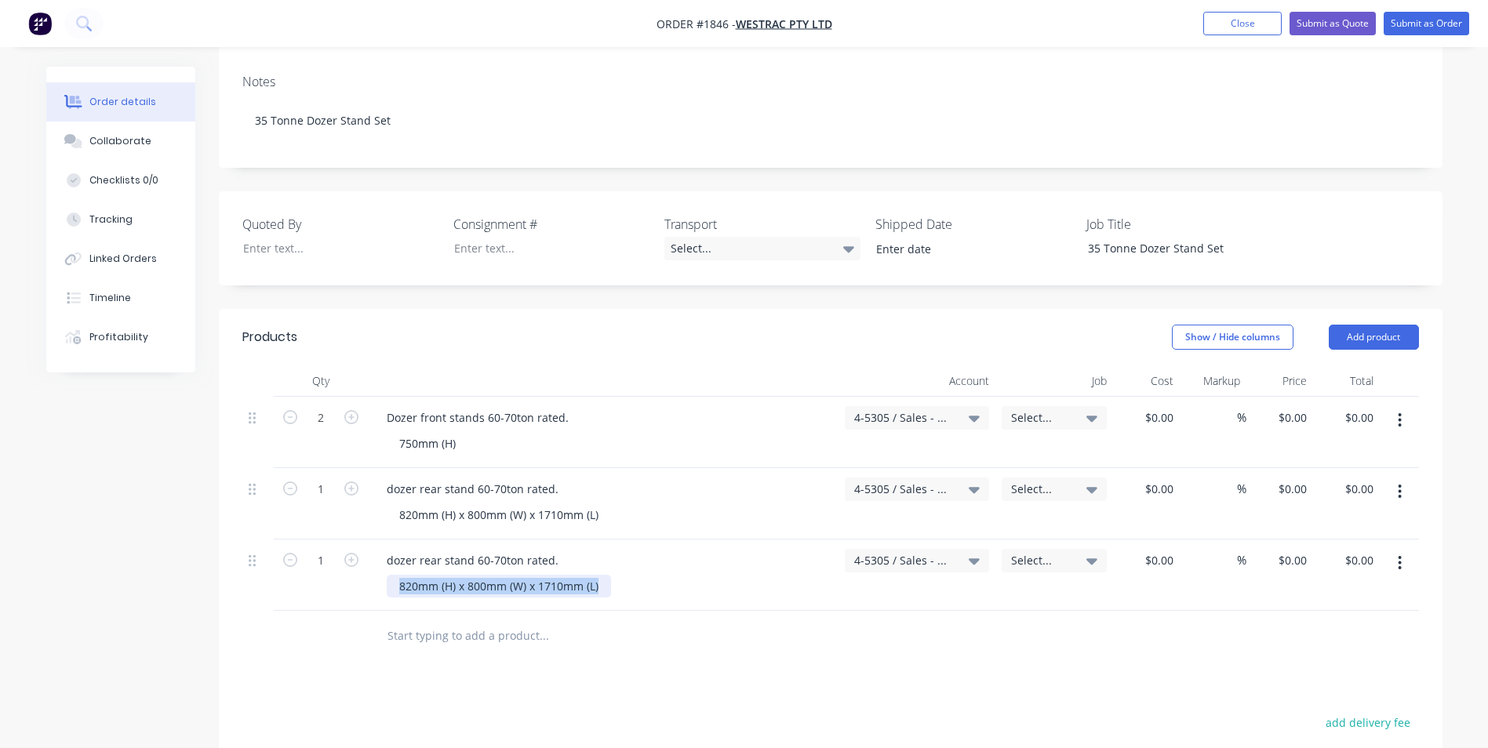
drag, startPoint x: 606, startPoint y: 544, endPoint x: 368, endPoint y: 542, distance: 237.7
click at [368, 542] on div "dozer rear stand 60-70ton rated. 820mm (H) x 800mm (W) x 1710mm (L)" at bounding box center [603, 575] width 471 height 71
drag, startPoint x: 558, startPoint y: 517, endPoint x: 352, endPoint y: 520, distance: 205.5
click at [352, 540] on div "1 dozer rear stand 60-70ton rated. 4-5305 / Sales - Manufacturing Other - Inter…" at bounding box center [830, 575] width 1177 height 71
paste div
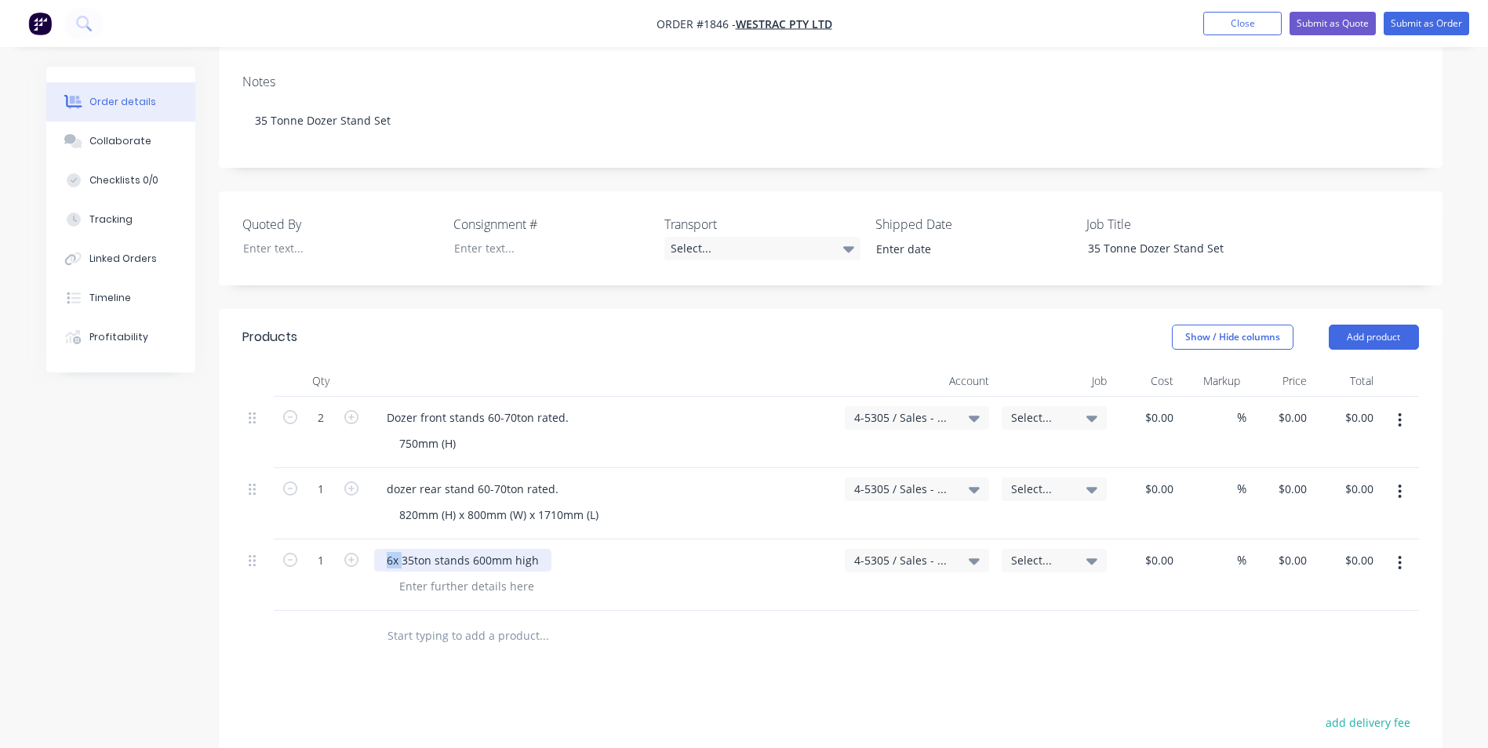
drag, startPoint x: 401, startPoint y: 518, endPoint x: 384, endPoint y: 520, distance: 16.6
click at [384, 549] on div "6x 35ton stands 600mm high" at bounding box center [462, 560] width 177 height 23
click at [319, 430] on input "1" at bounding box center [320, 418] width 41 height 24
type input "6"
click at [1400, 556] on icon "button" at bounding box center [1399, 563] width 3 height 14
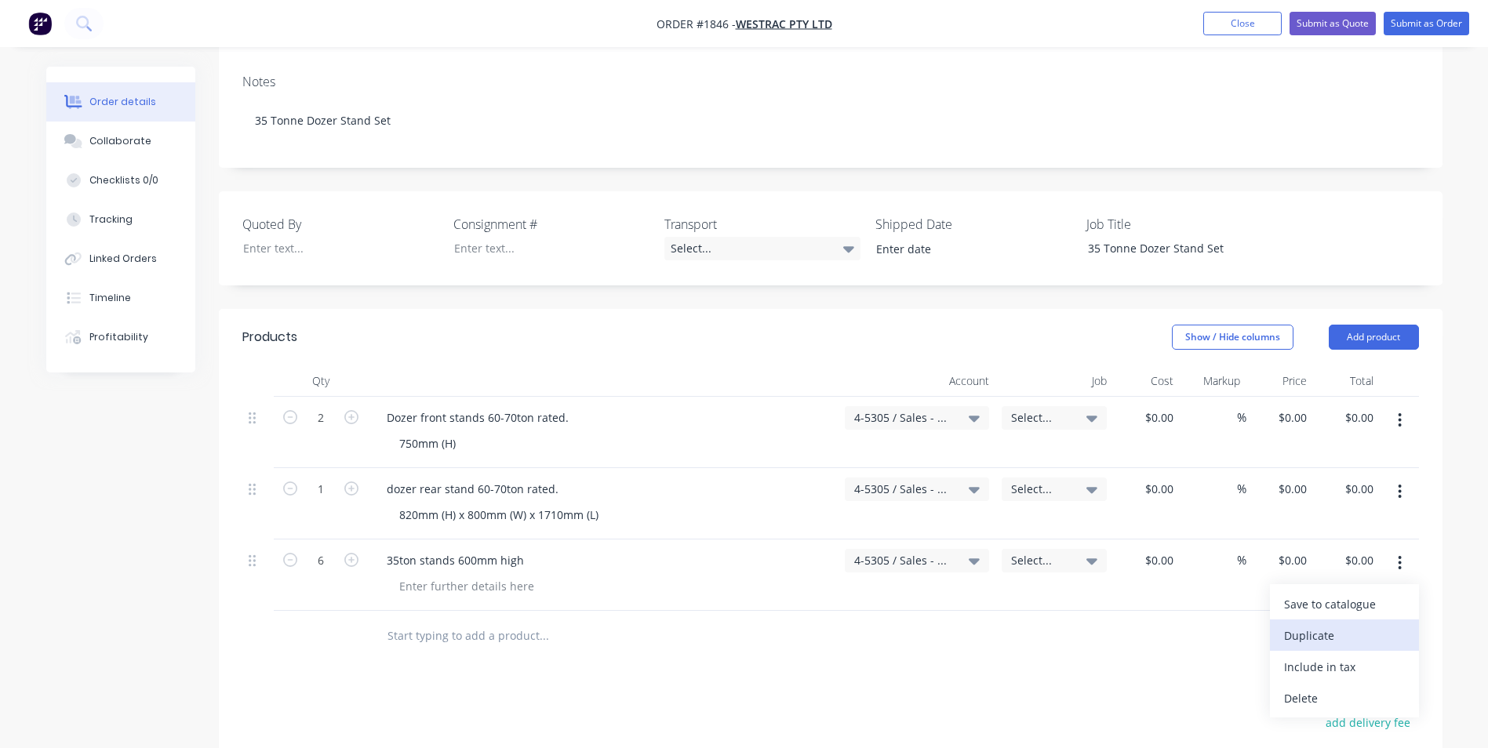
click at [1306, 624] on div "Duplicate" at bounding box center [1344, 635] width 121 height 23
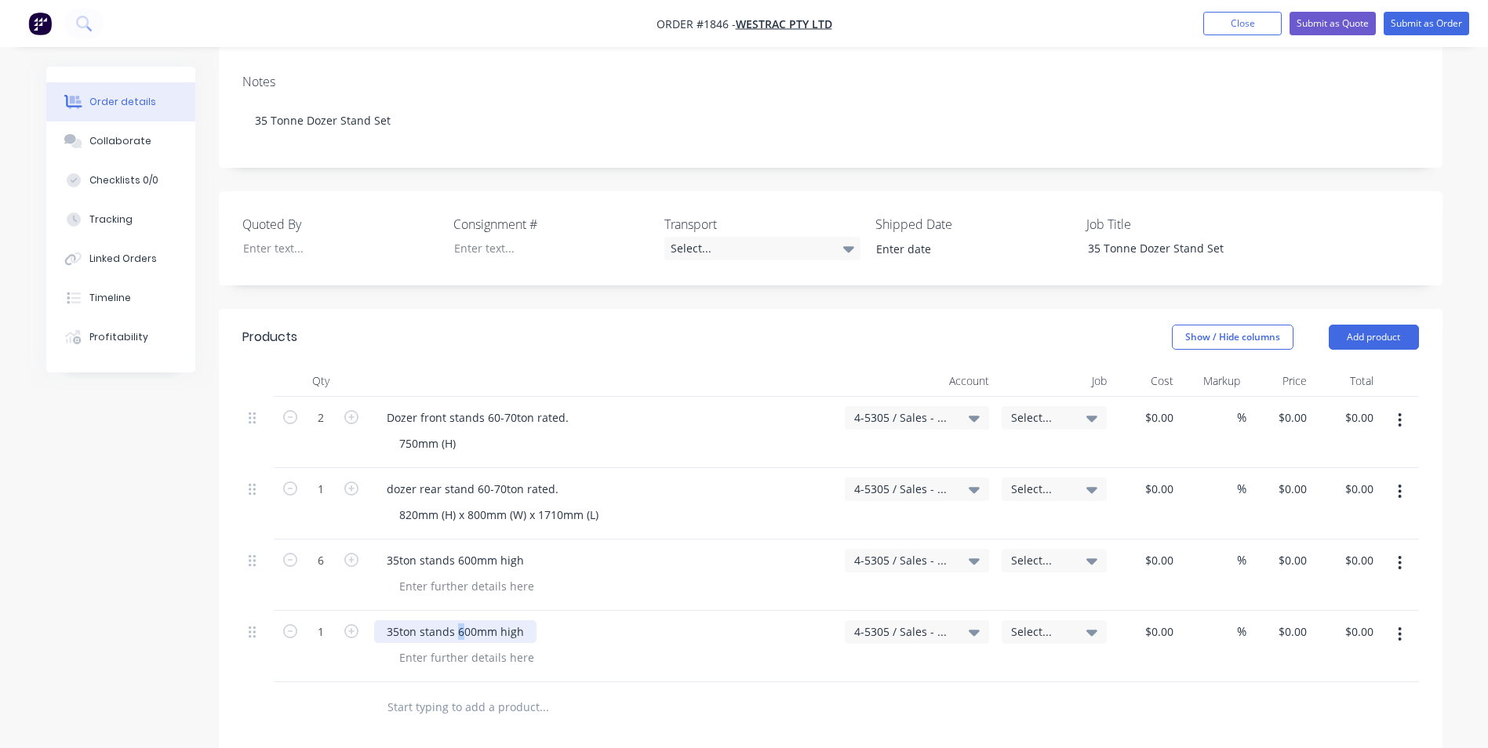
click at [456, 620] on div "35ton stands 600mm high" at bounding box center [455, 631] width 162 height 23
type input "6"
click at [1368, 325] on button "Add product" at bounding box center [1374, 337] width 90 height 25
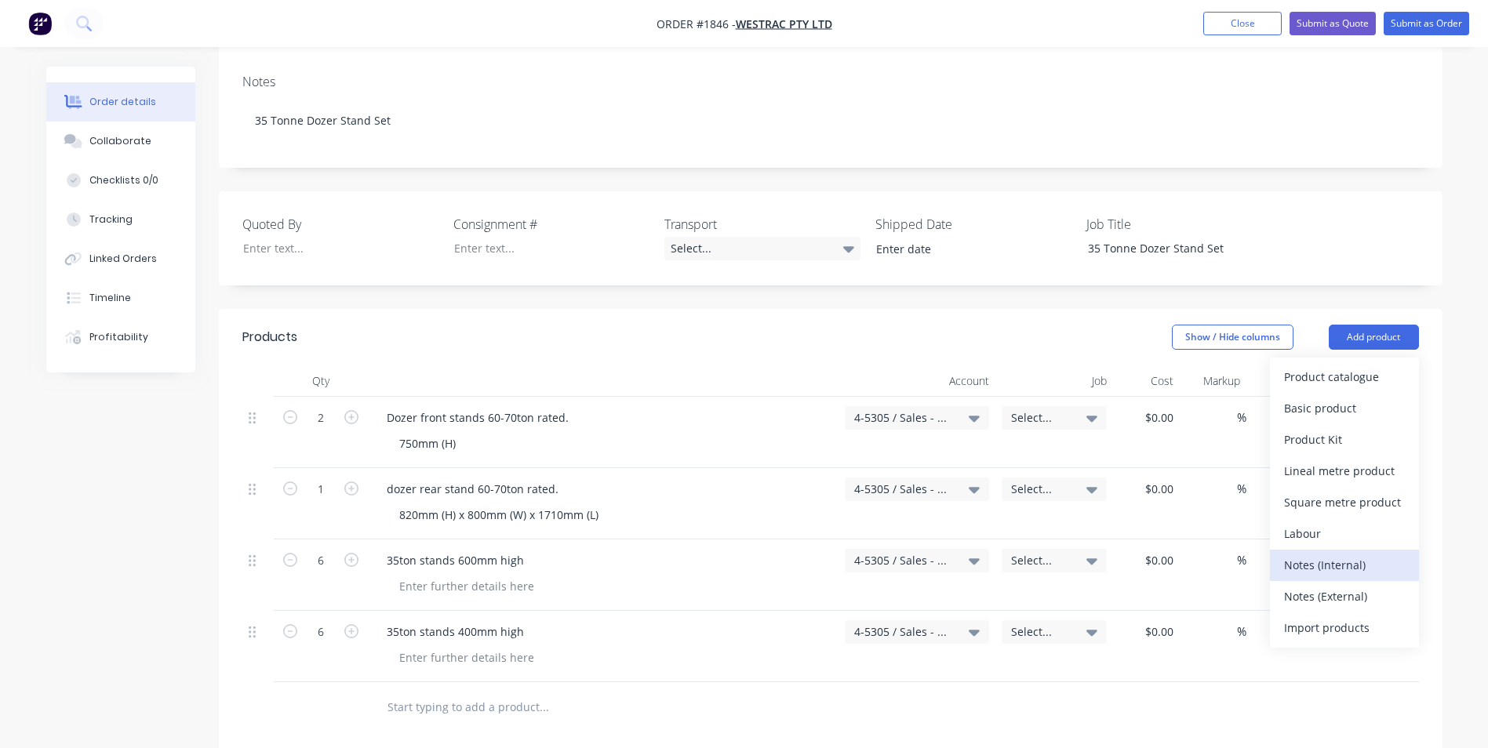
click at [1328, 554] on div "Notes (Internal)" at bounding box center [1344, 565] width 121 height 23
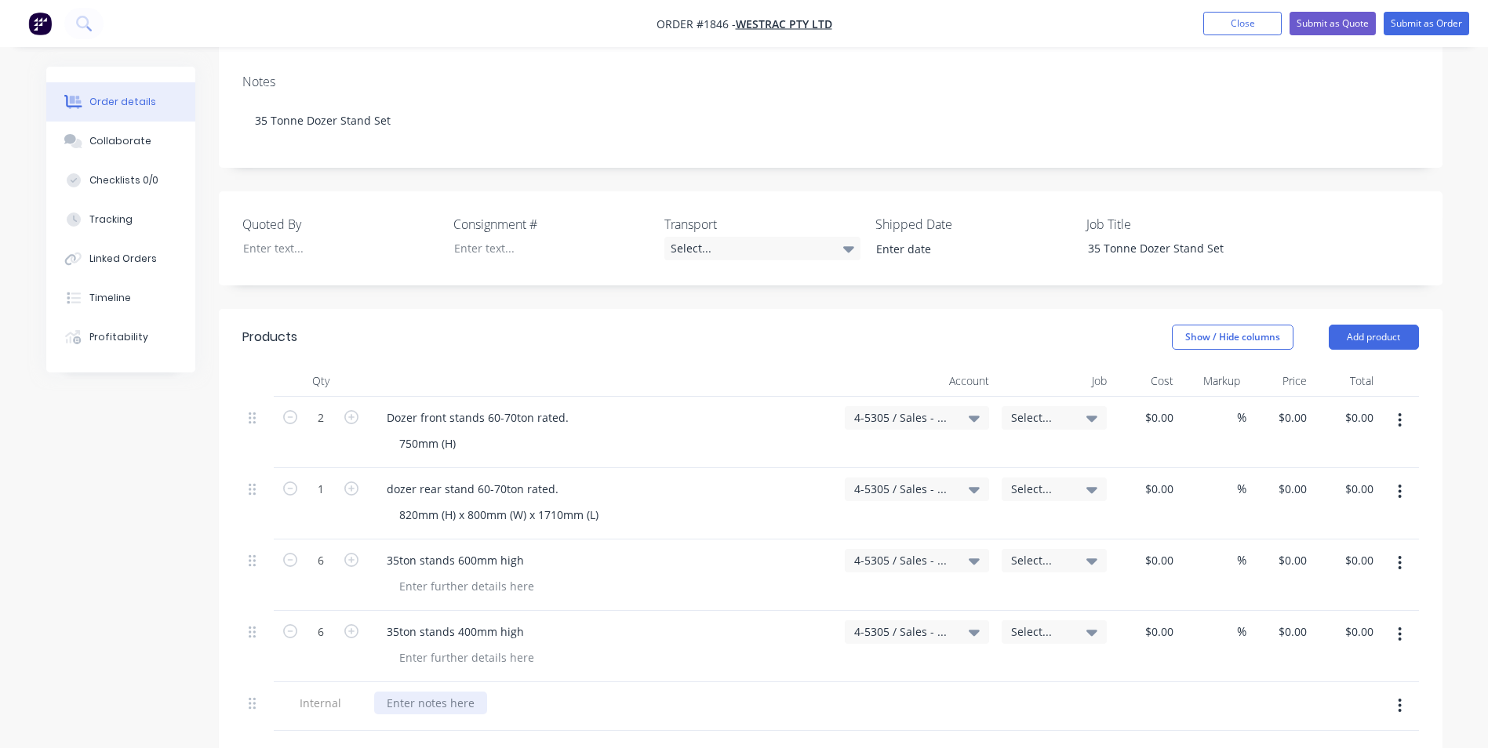
click at [423, 692] on div at bounding box center [430, 703] width 113 height 23
paste div
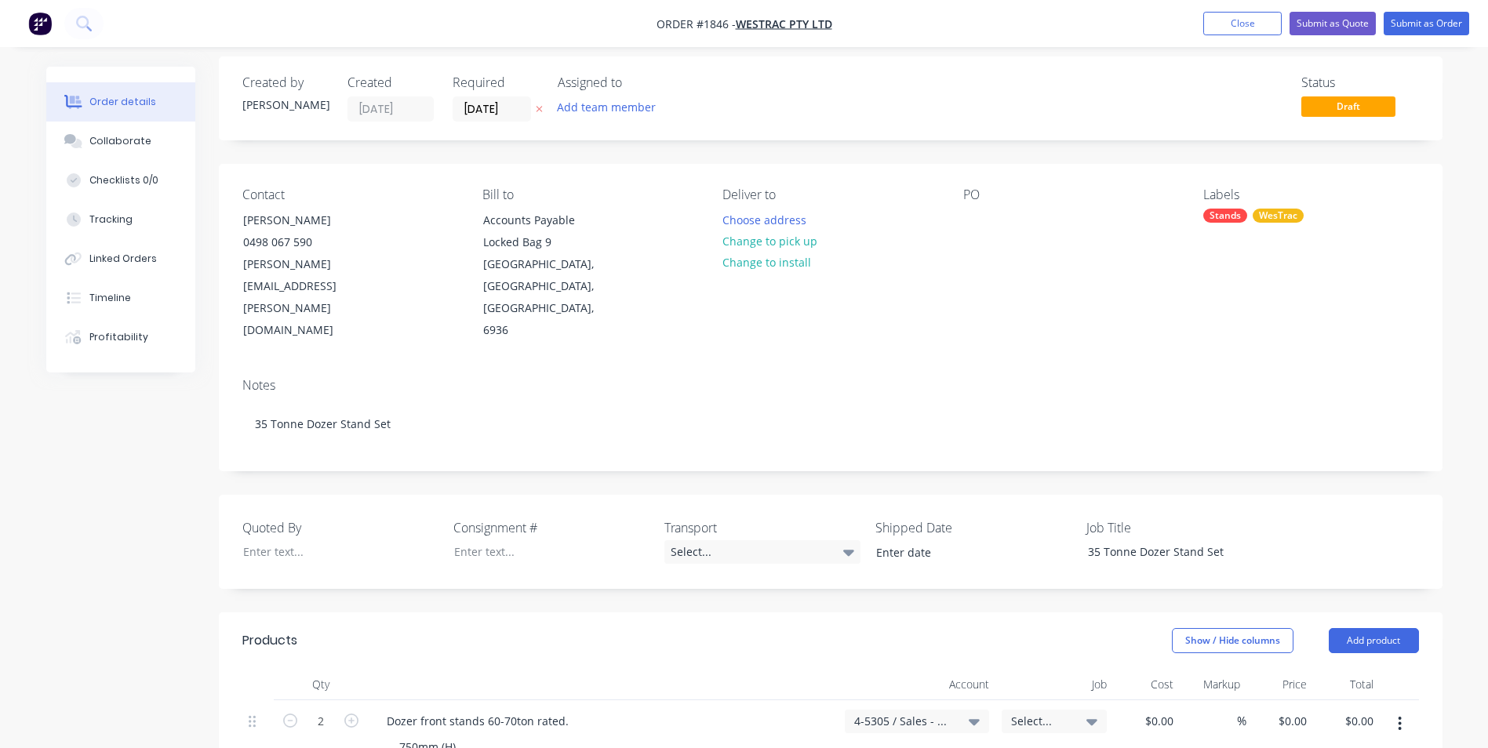
scroll to position [0, 0]
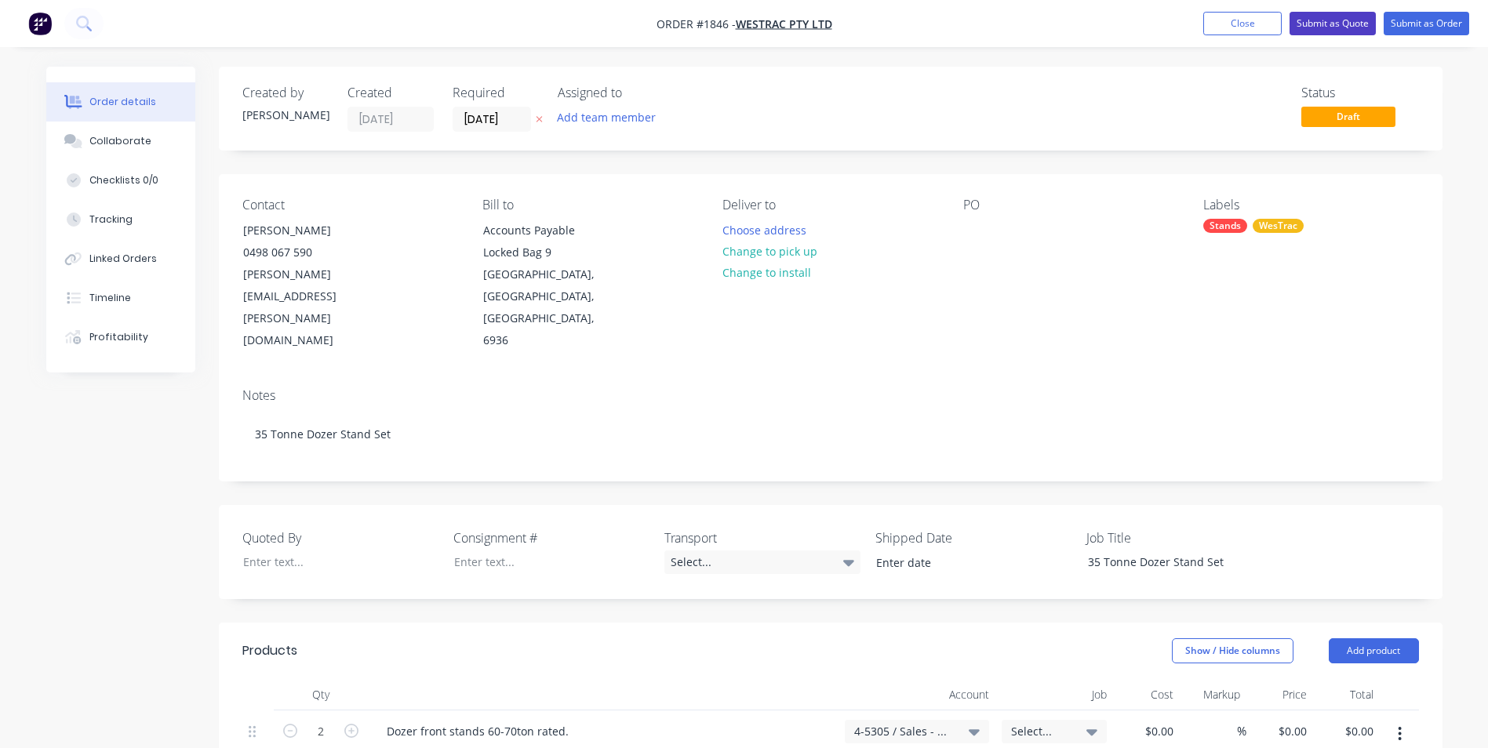
click at [1327, 20] on button "Submit as Quote" at bounding box center [1332, 24] width 86 height 24
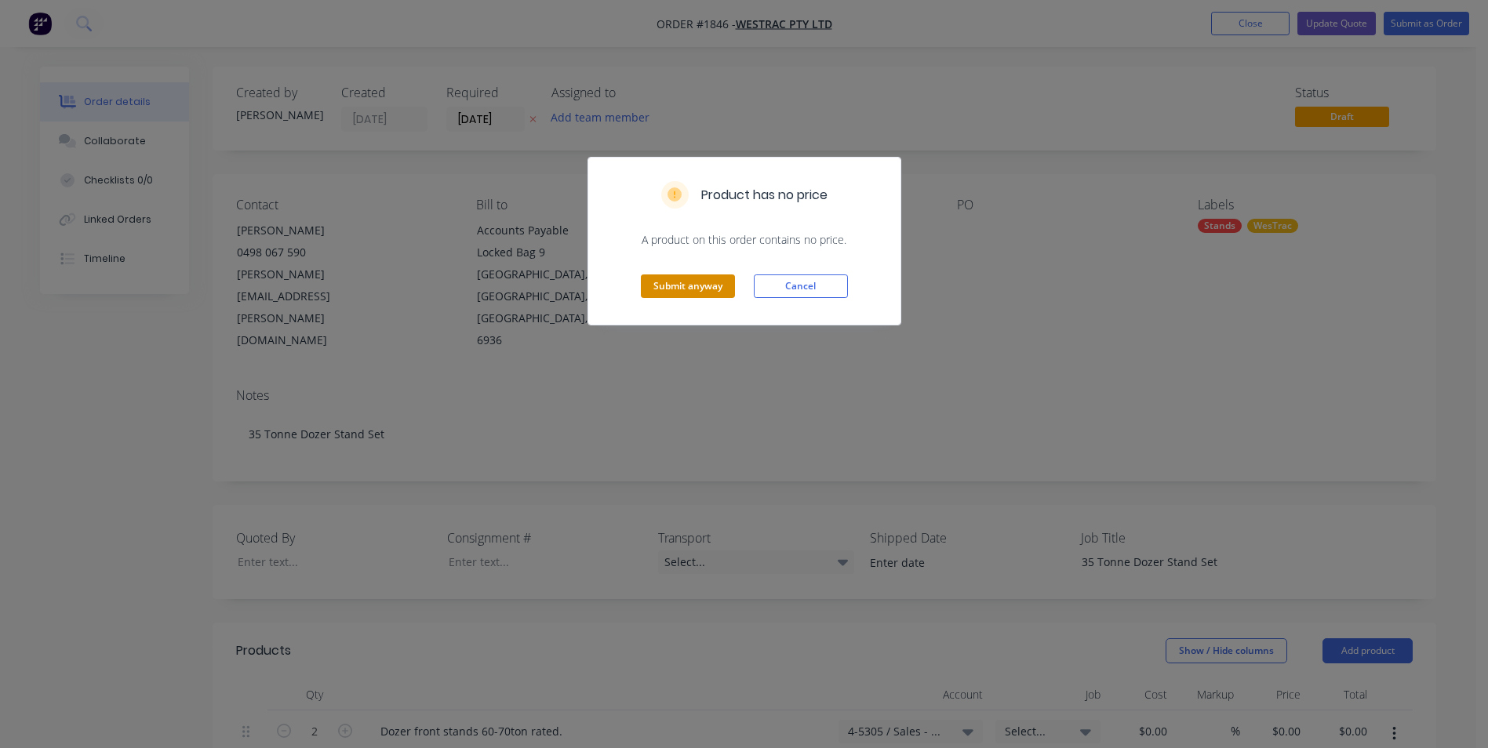
click at [683, 281] on button "Submit anyway" at bounding box center [688, 287] width 94 height 24
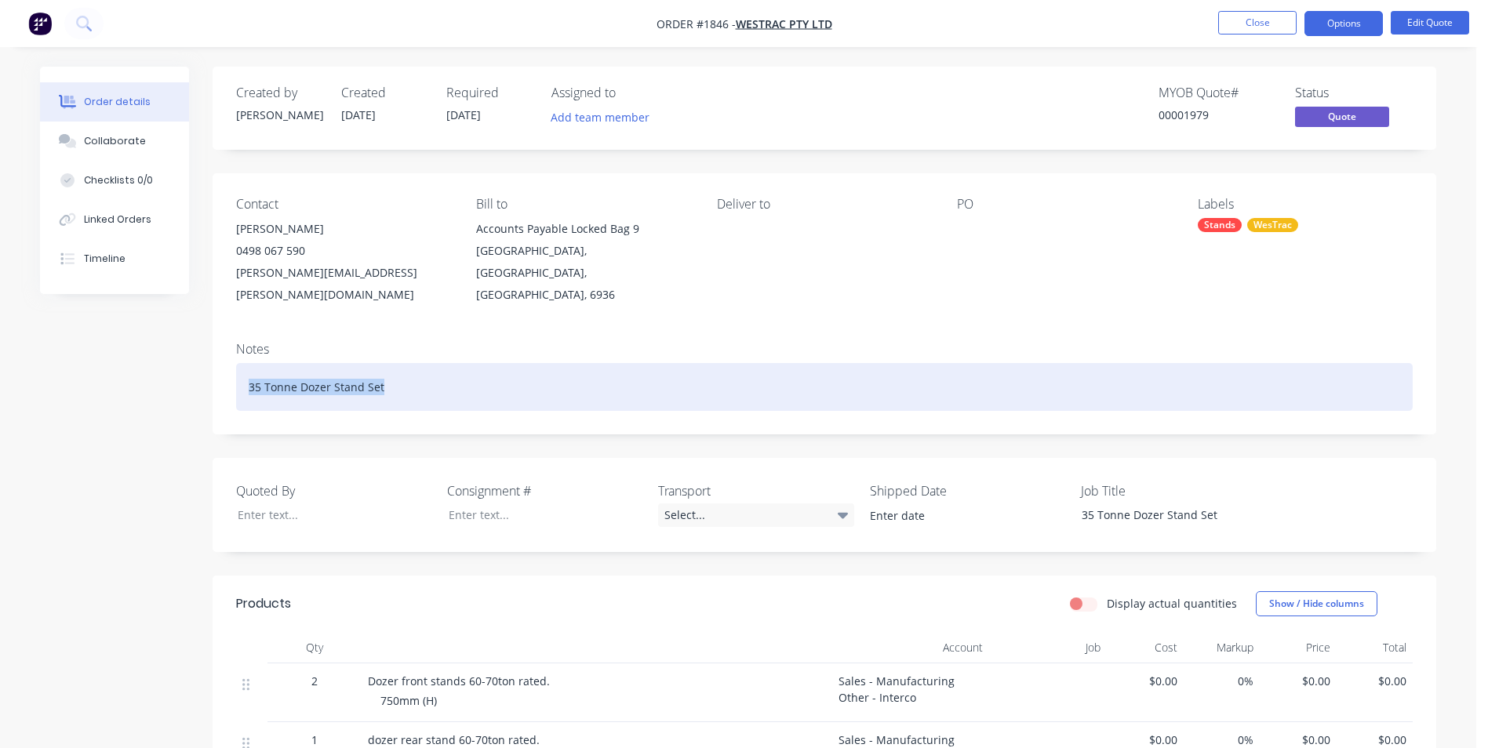
drag, startPoint x: 311, startPoint y: 366, endPoint x: 237, endPoint y: 367, distance: 73.7
click at [237, 367] on div "35 Tonne Dozer Stand Set" at bounding box center [824, 387] width 1177 height 48
copy div "35 Tonne Dozer Stand Set"
